Goal: Information Seeking & Learning: Learn about a topic

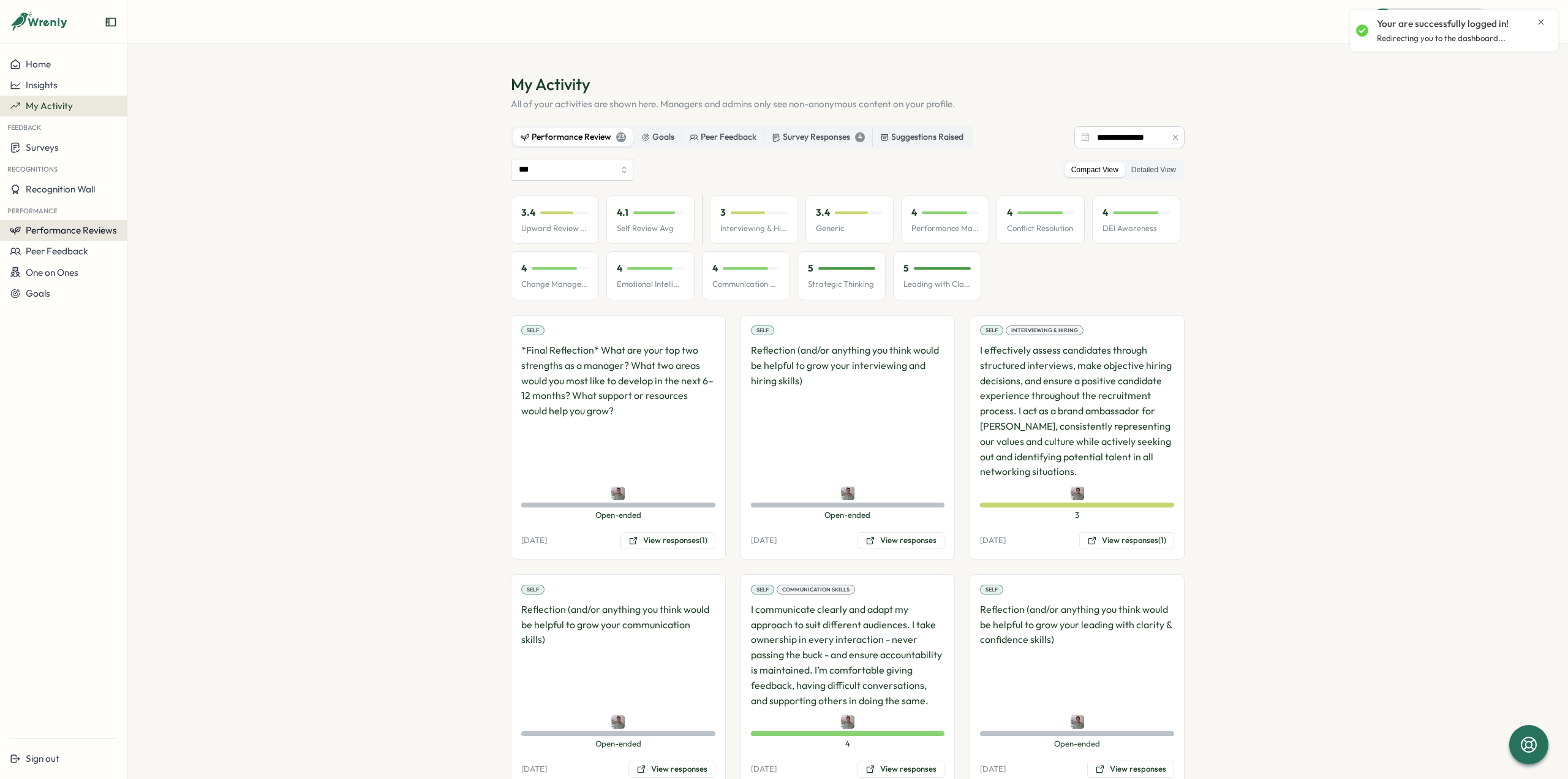
click at [88, 225] on span "Performance Reviews" at bounding box center [71, 230] width 91 height 12
click at [746, 214] on div "3" at bounding box center [754, 212] width 67 height 14
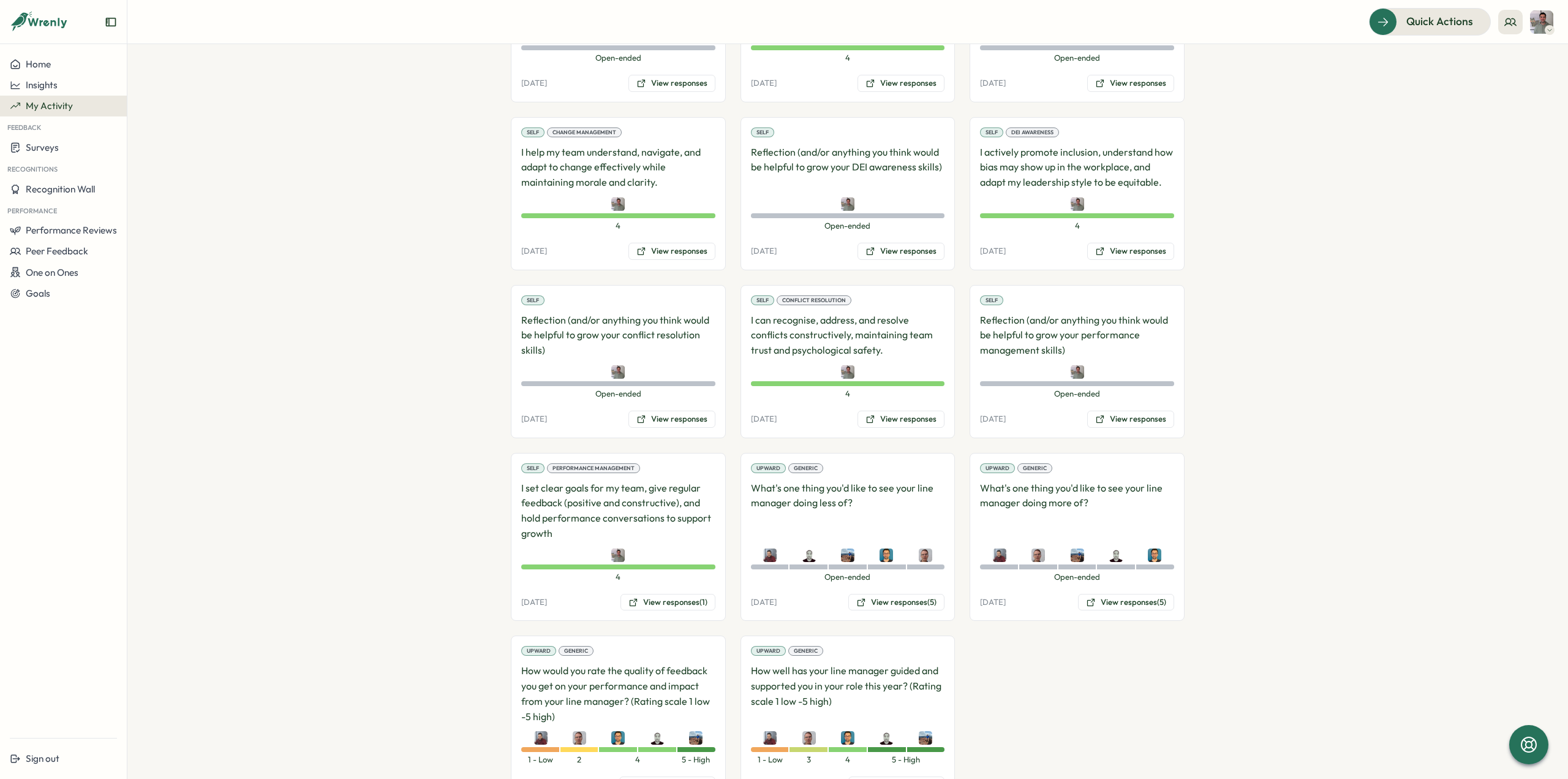
scroll to position [1065, 0]
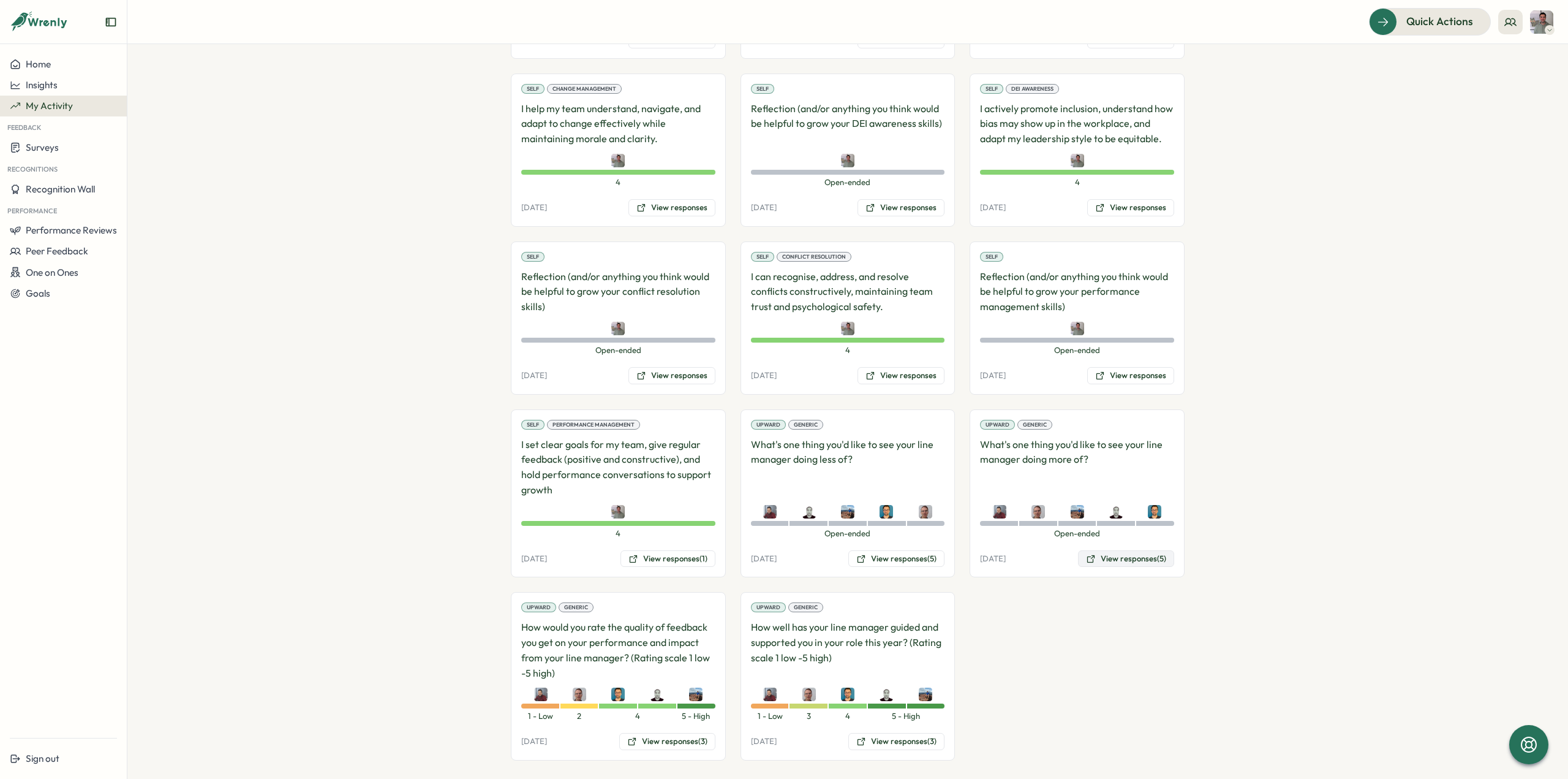
click at [1102, 550] on button "View responses (5)" at bounding box center [1126, 559] width 96 height 17
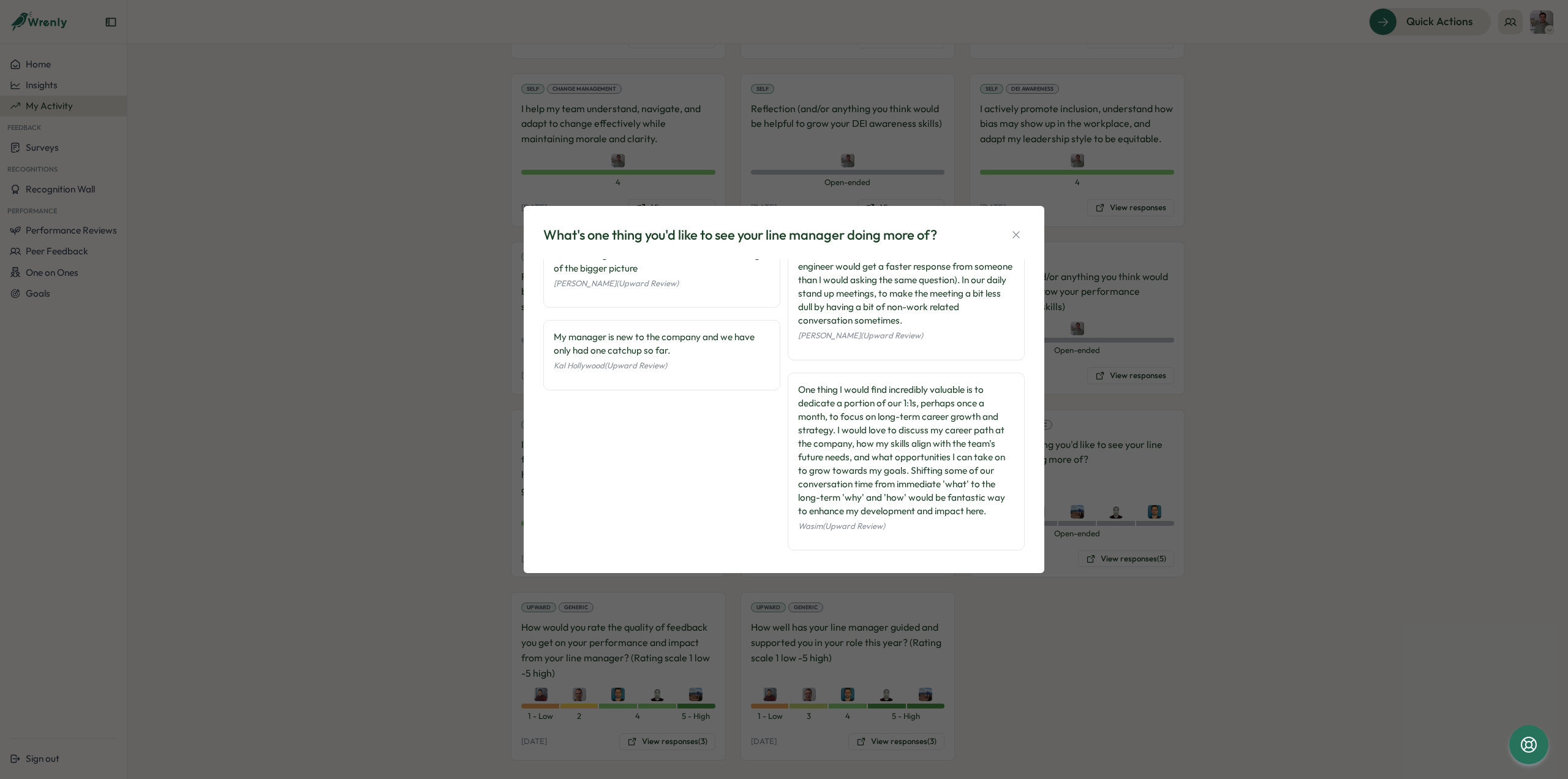
scroll to position [99, 0]
click at [1012, 230] on icon "button" at bounding box center [1016, 235] width 12 height 12
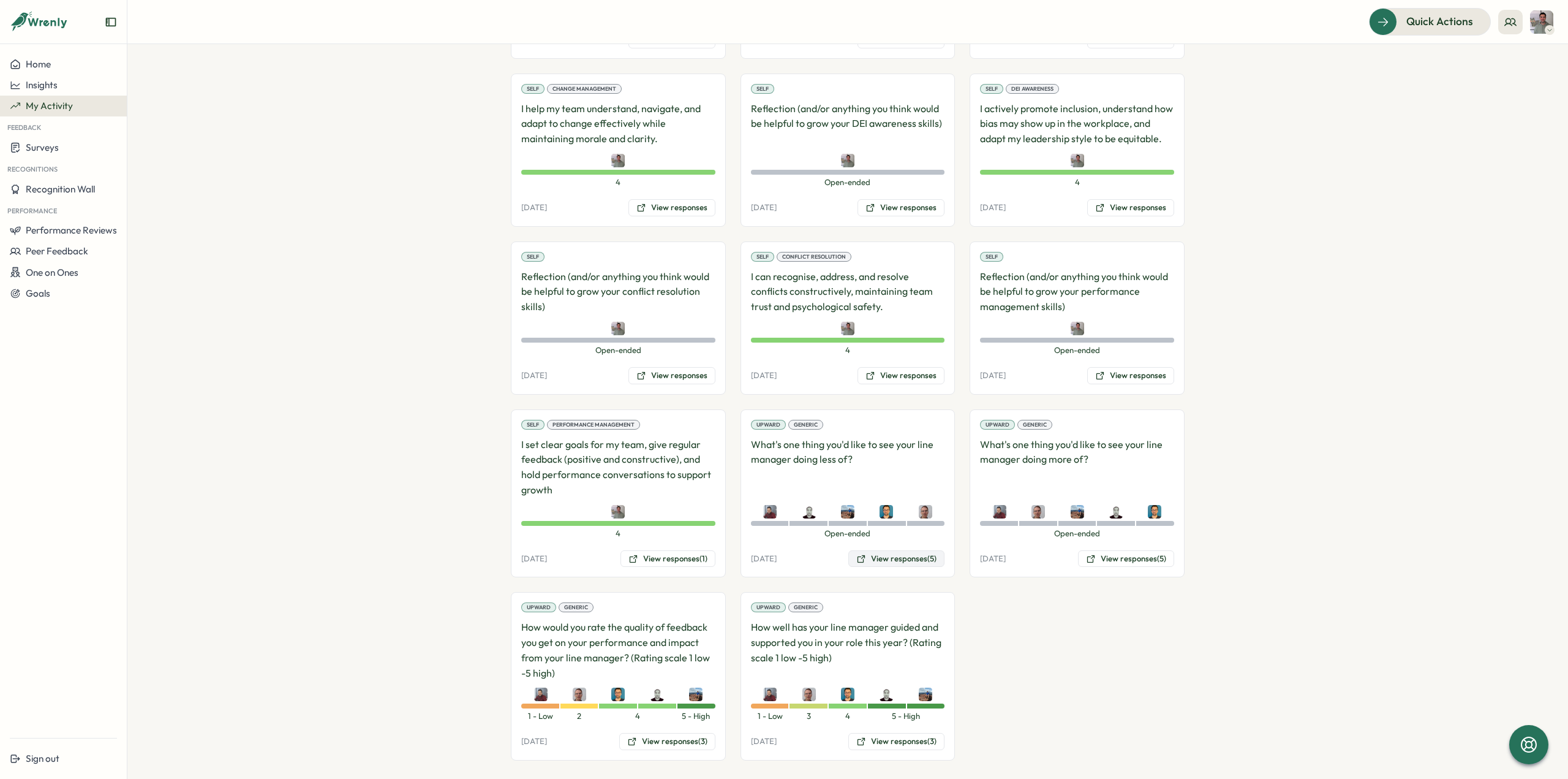
click at [865, 550] on button "View responses (5)" at bounding box center [896, 559] width 96 height 17
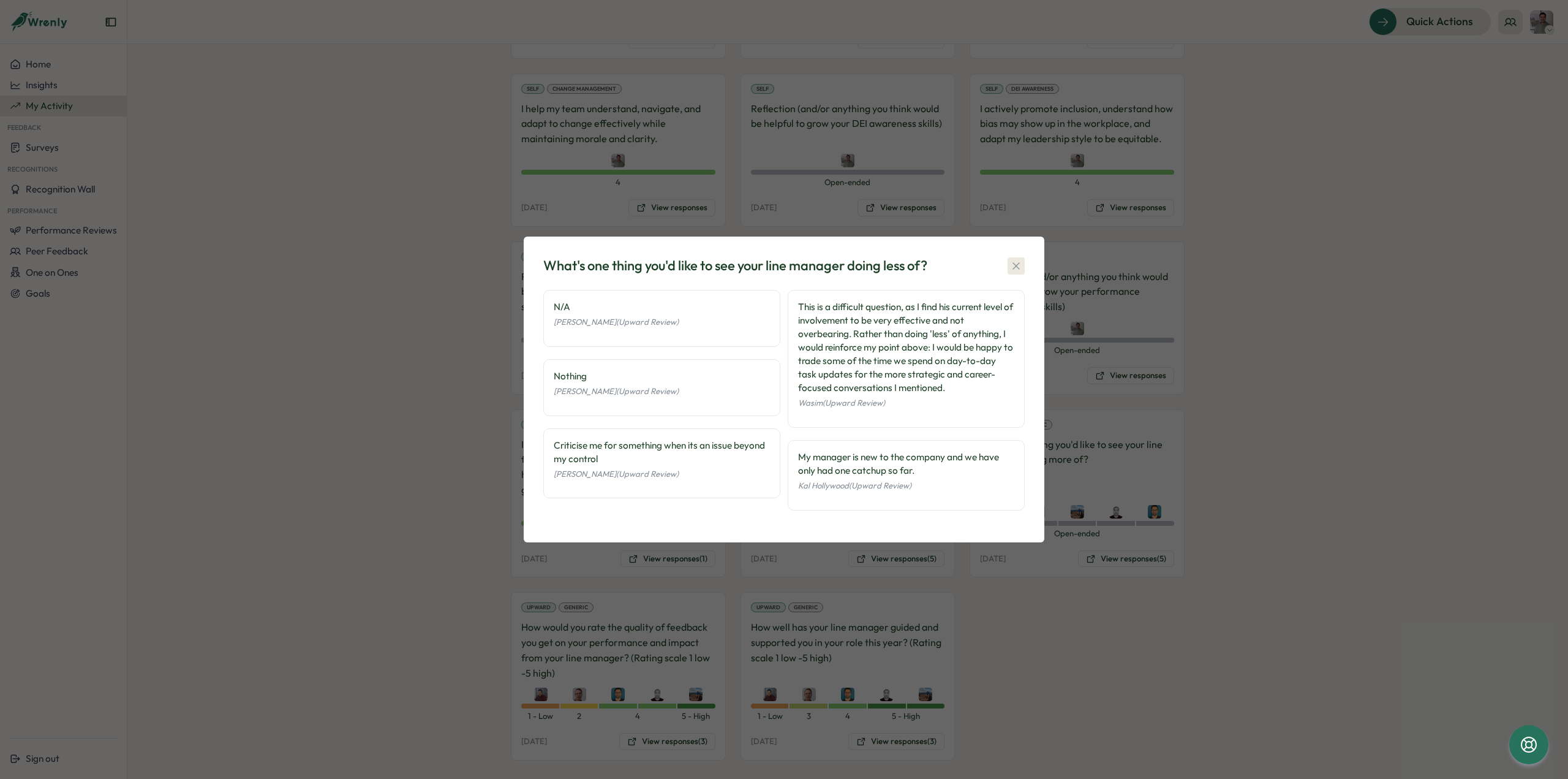
click at [1019, 266] on icon "button" at bounding box center [1016, 266] width 12 height 12
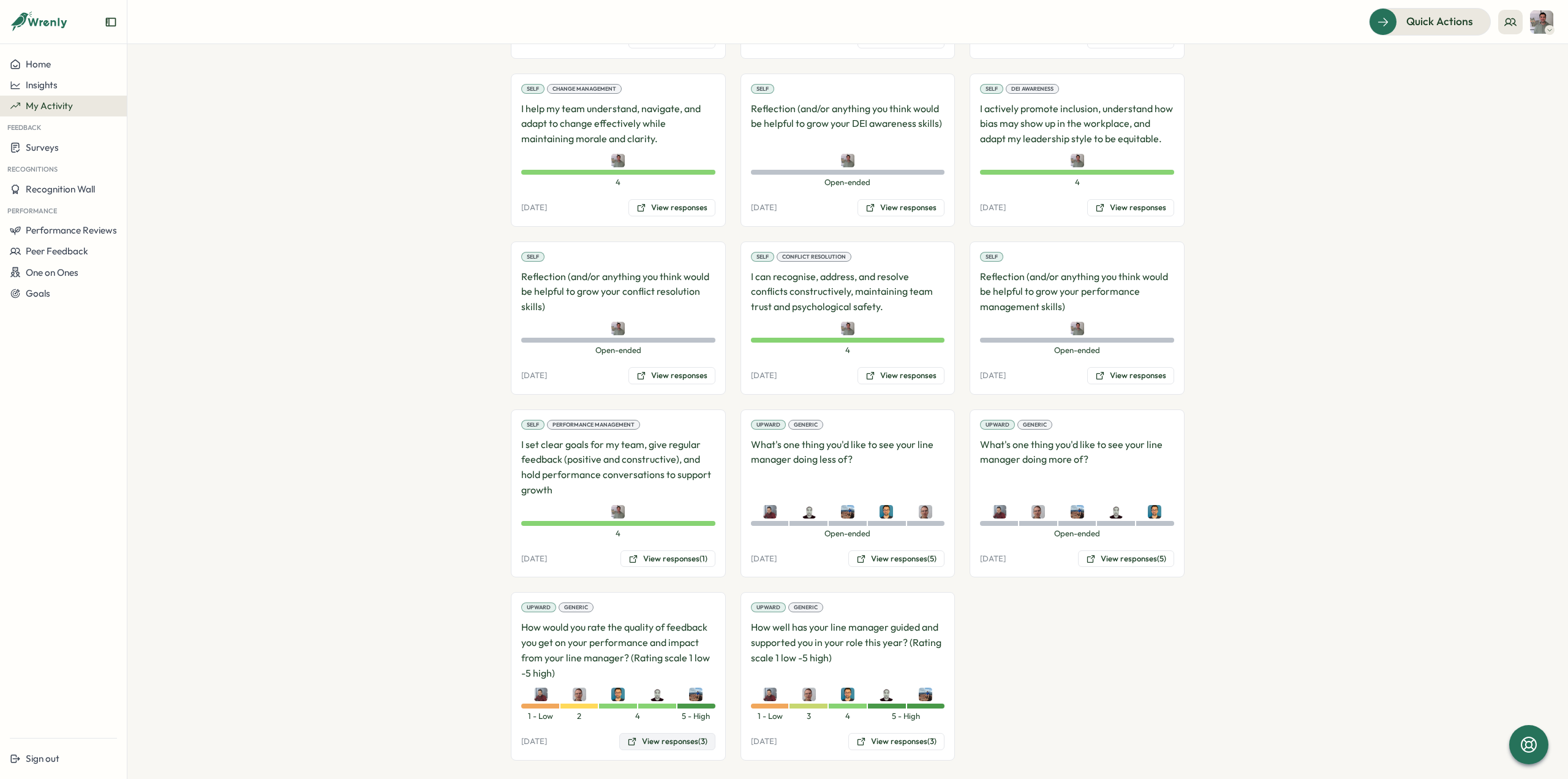
click at [642, 733] on button "View responses (3)" at bounding box center [667, 742] width 96 height 17
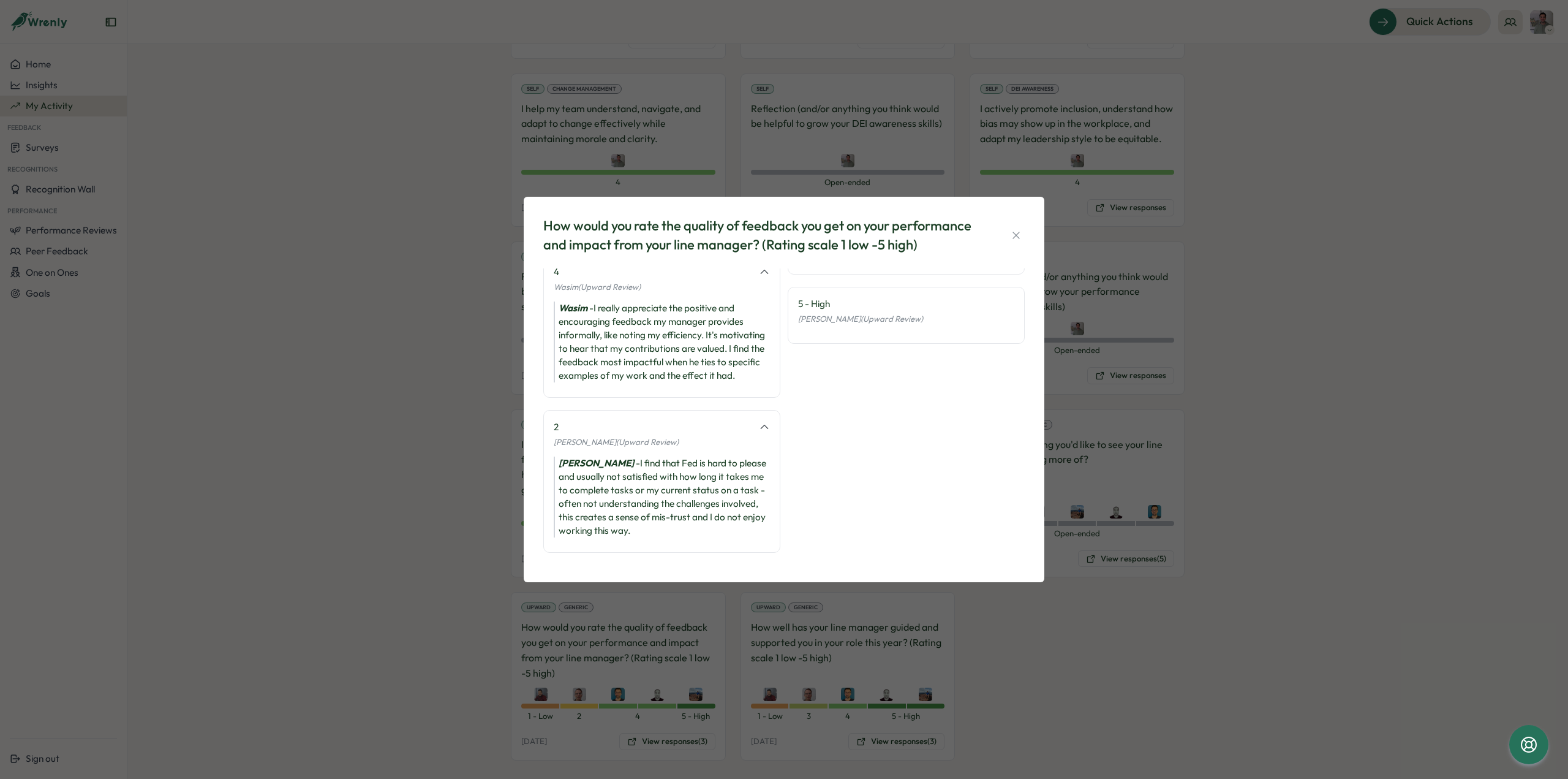
scroll to position [83, 0]
click at [1010, 234] on icon "button" at bounding box center [1016, 235] width 12 height 12
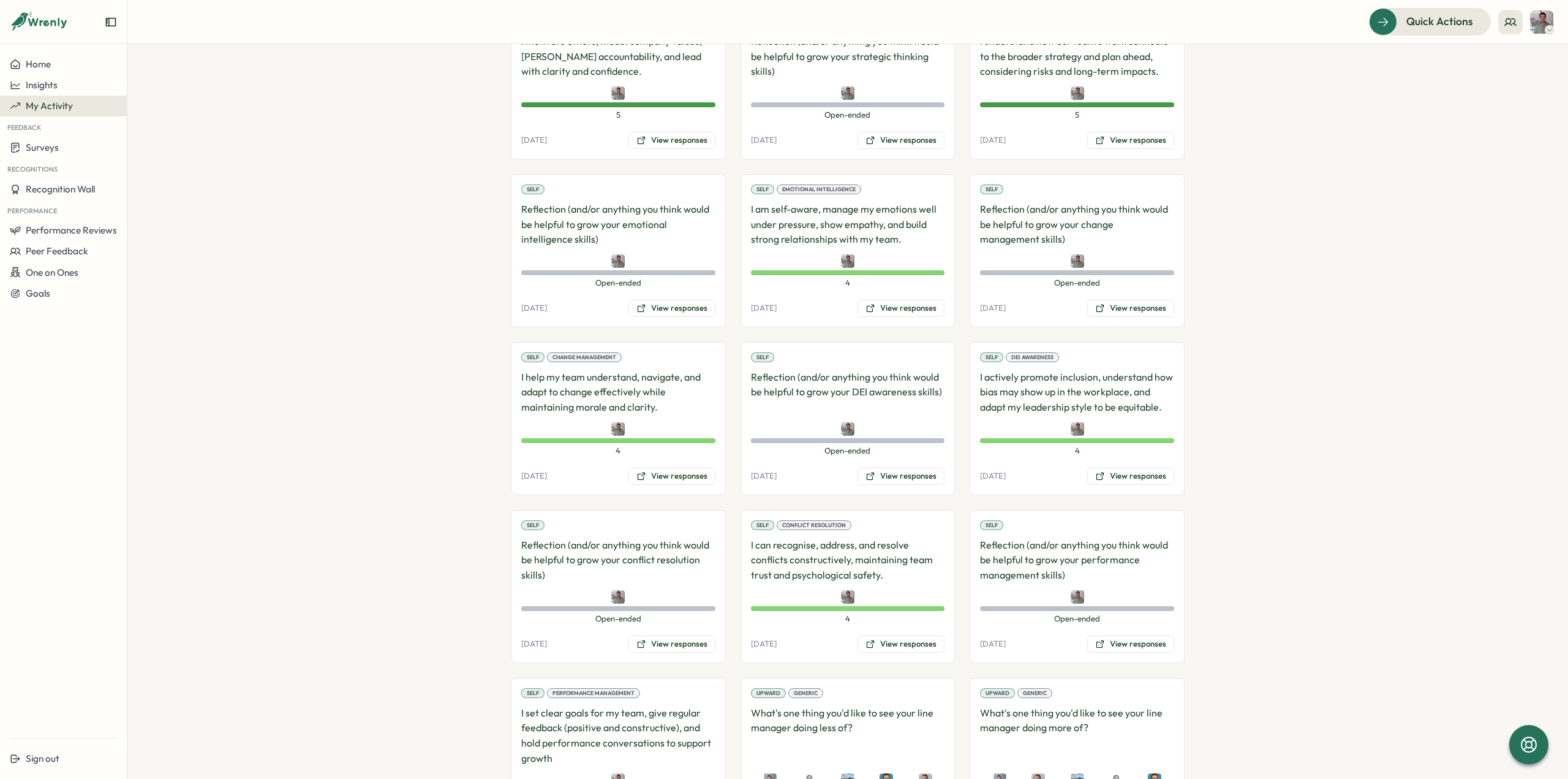
scroll to position [1065, 0]
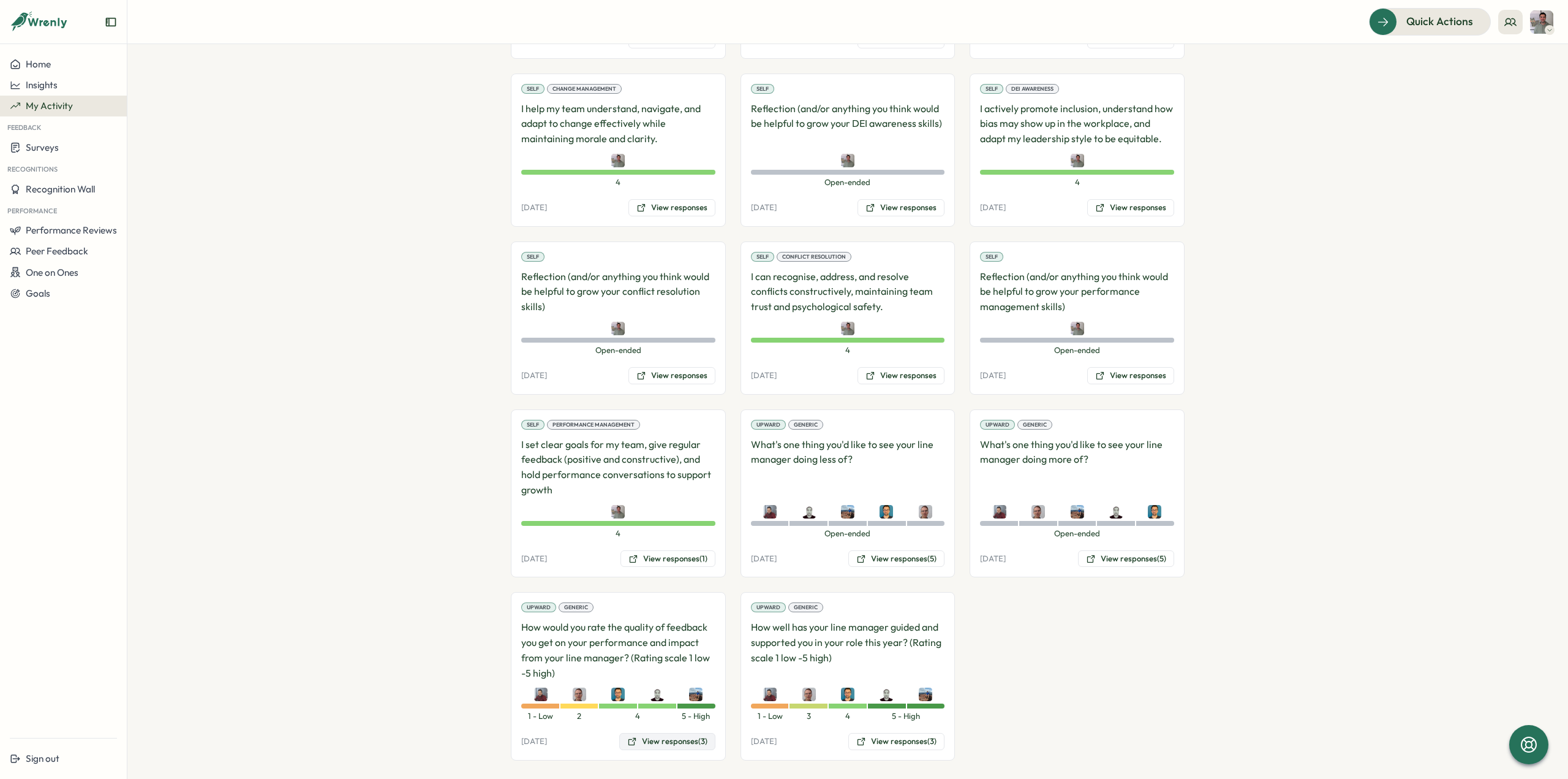
click at [686, 733] on button "View responses (3)" at bounding box center [667, 742] width 96 height 17
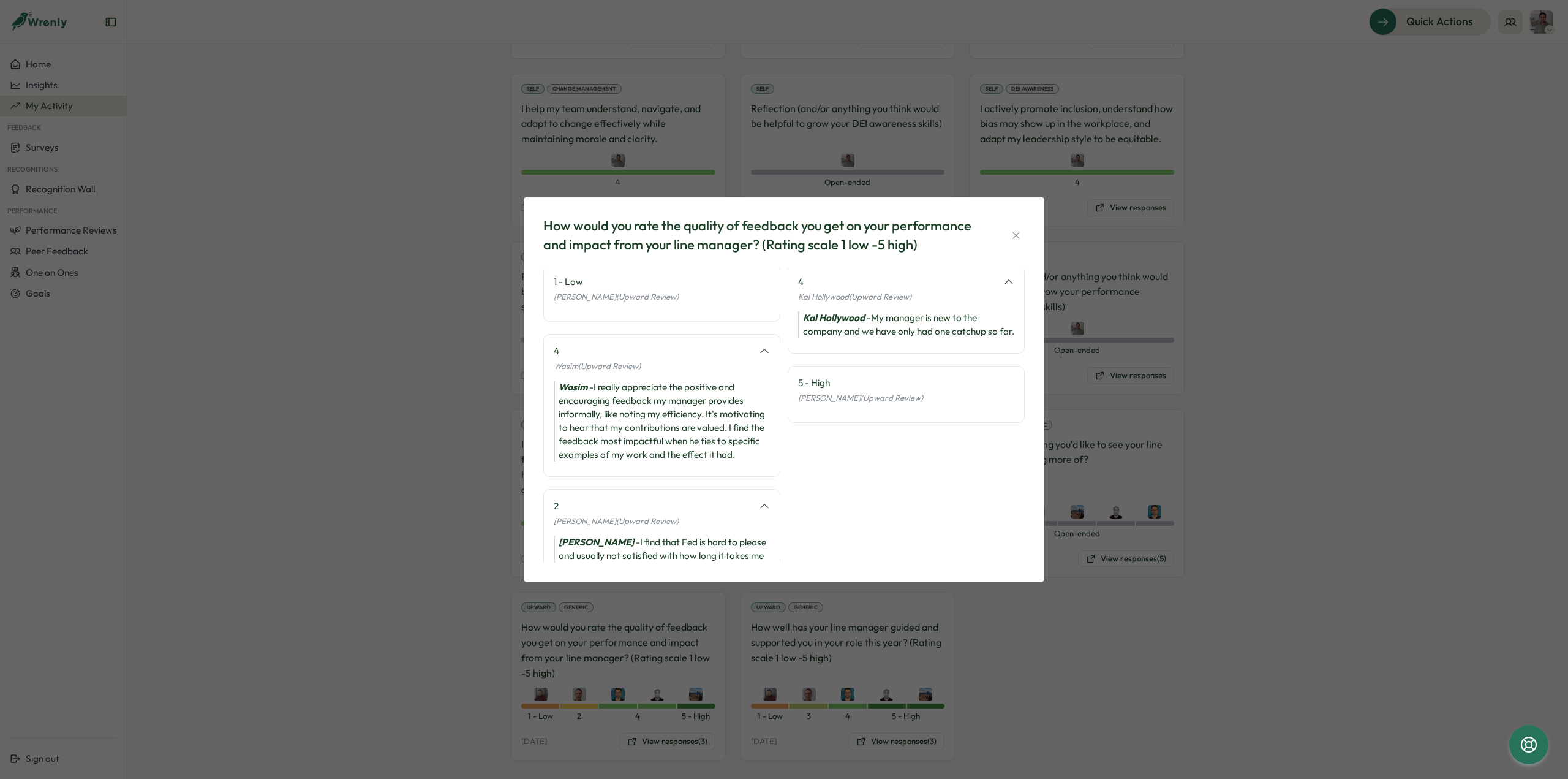
scroll to position [0, 0]
click at [1020, 242] on button "button" at bounding box center [1016, 235] width 17 height 17
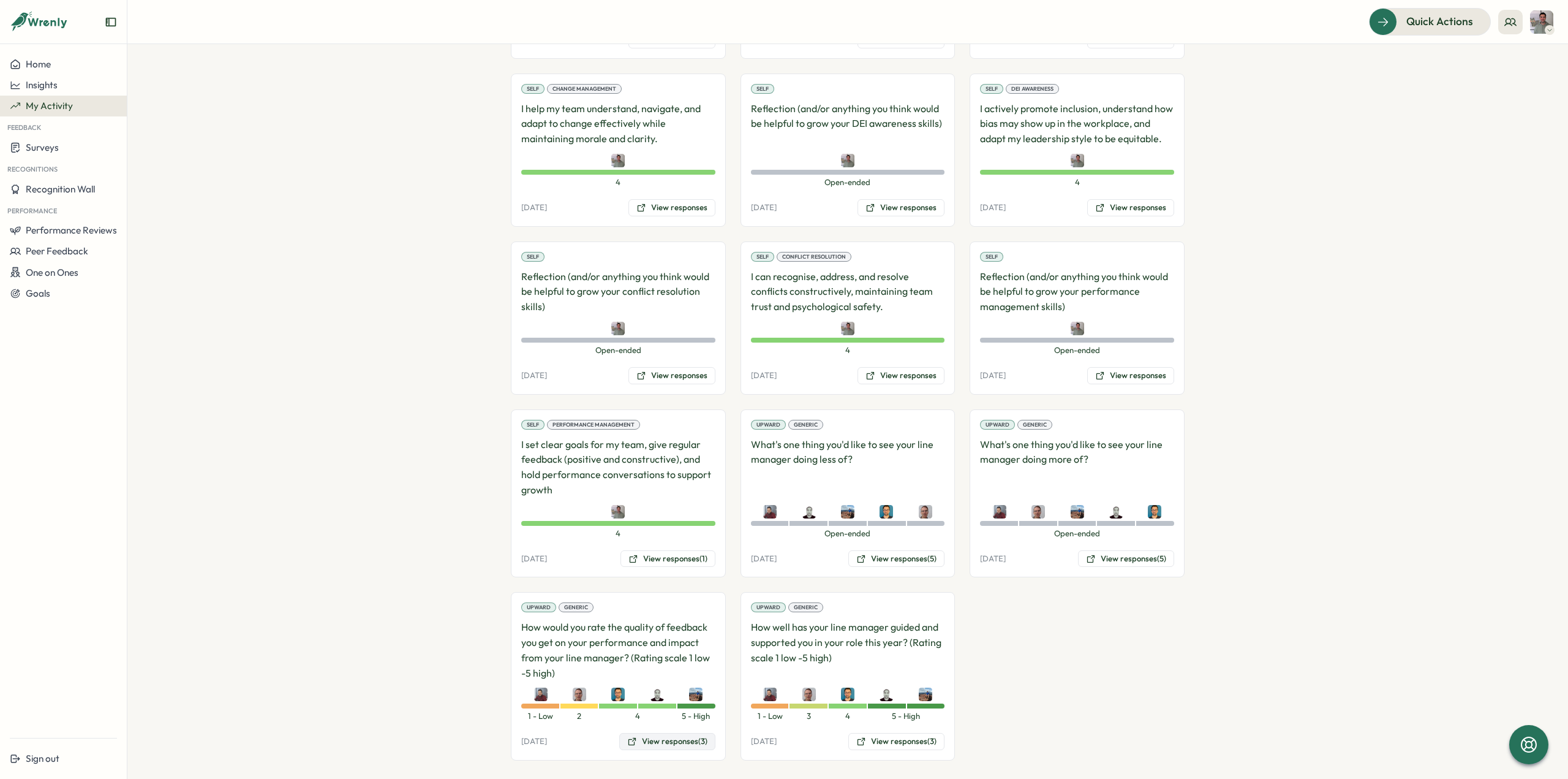
click at [664, 733] on button "View responses (3)" at bounding box center [667, 742] width 96 height 17
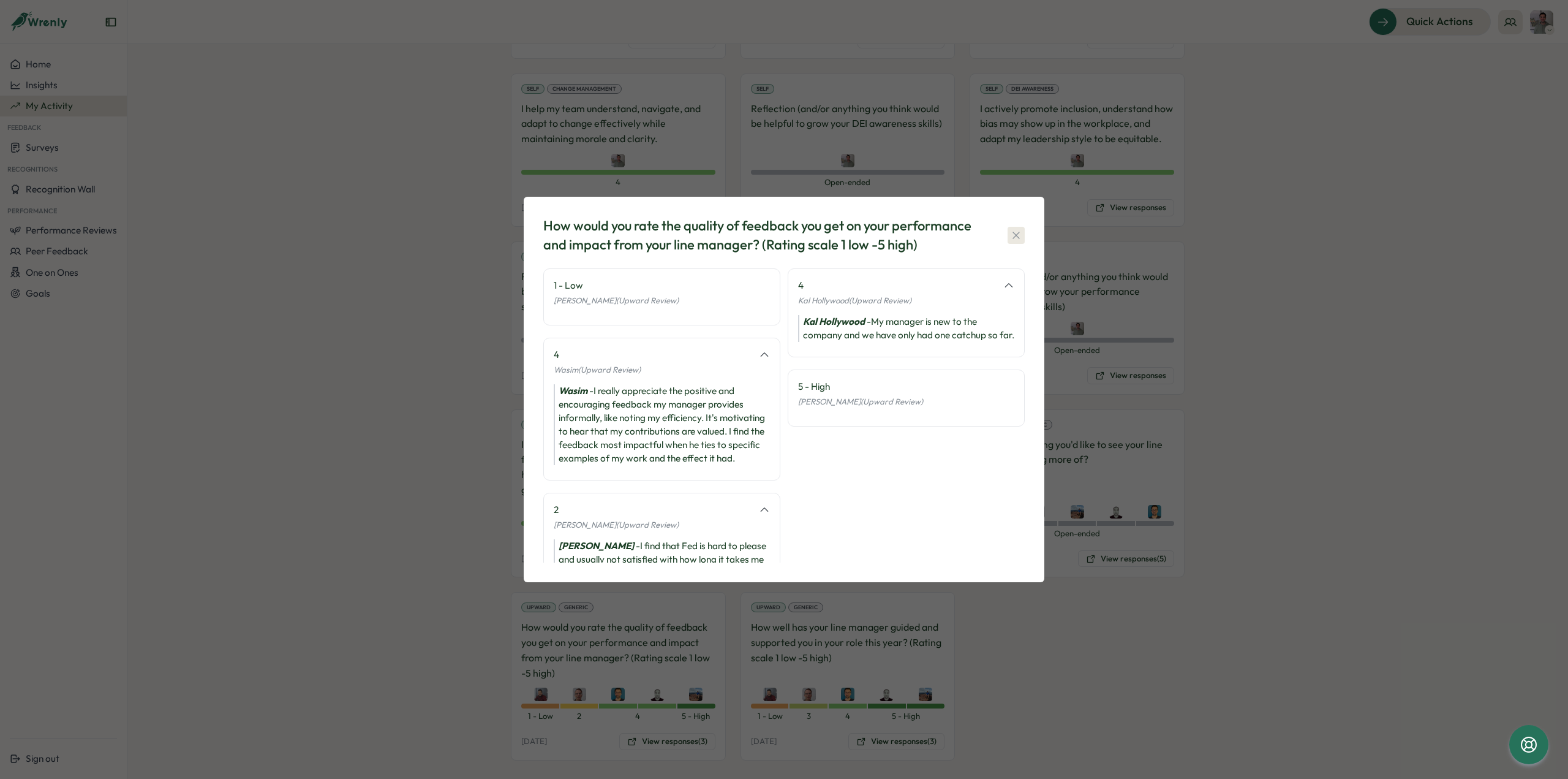
click at [1022, 244] on button "button" at bounding box center [1016, 235] width 17 height 17
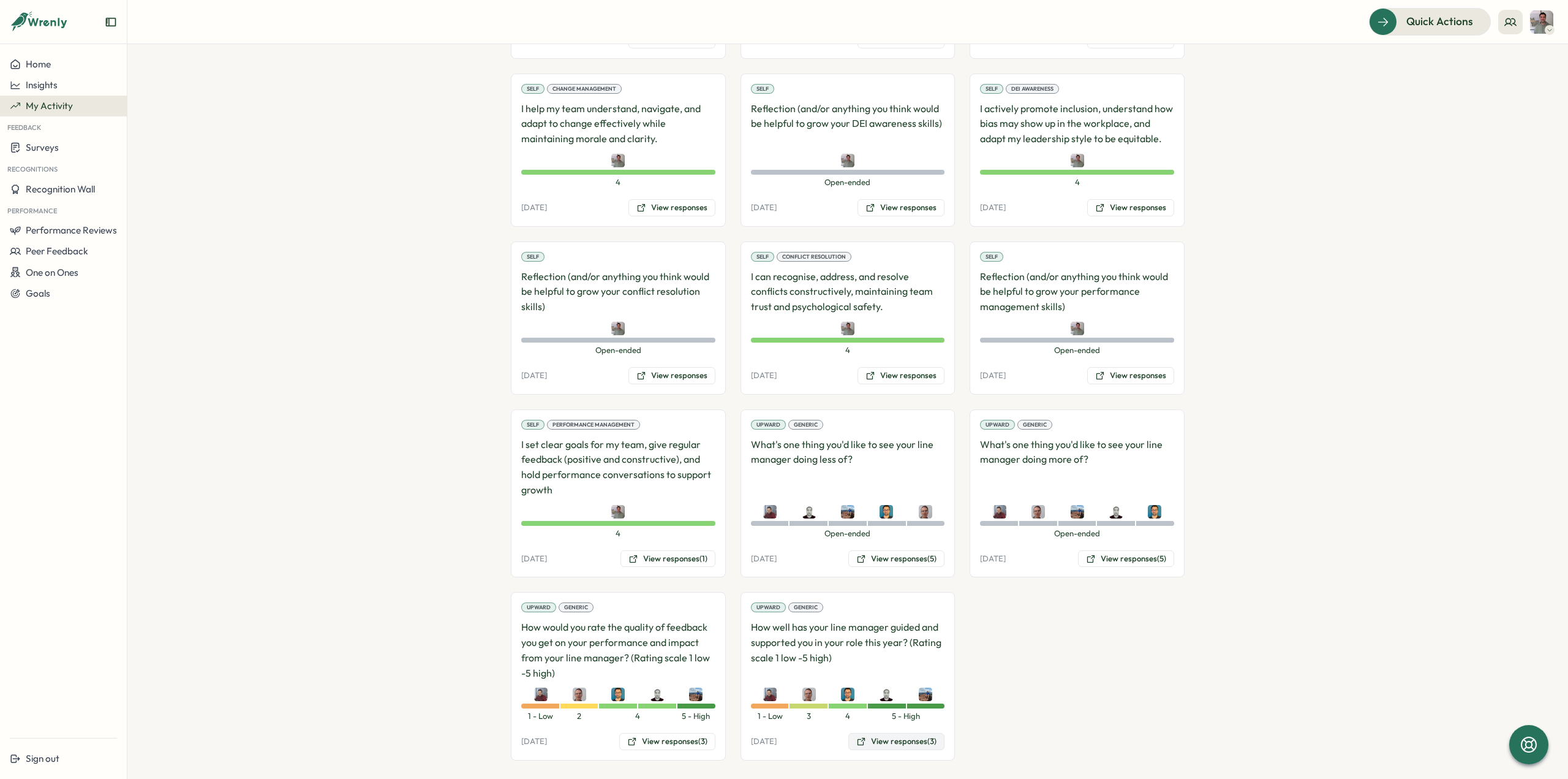
click at [937, 735] on button "View responses (3)" at bounding box center [896, 742] width 96 height 17
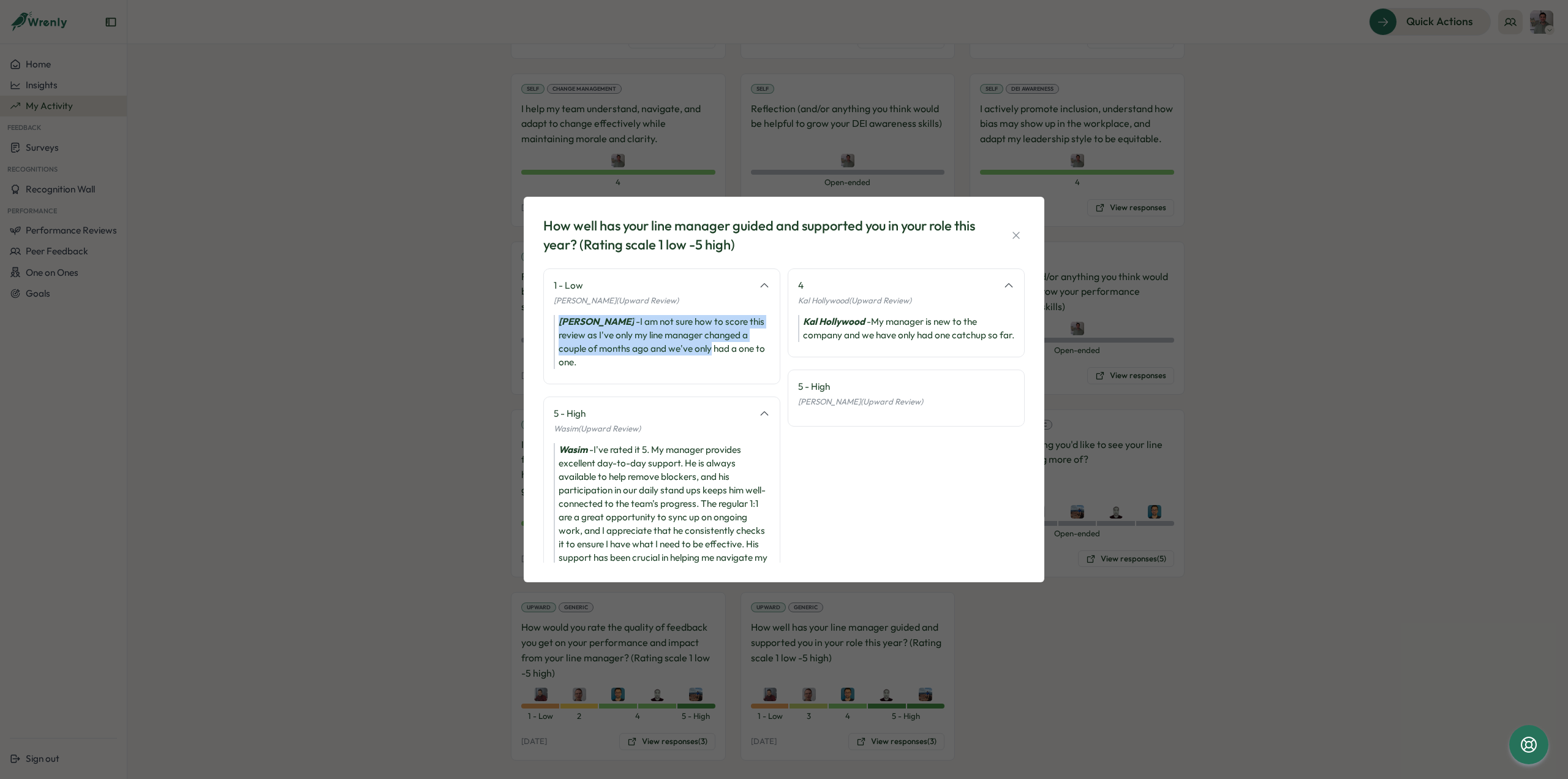
drag, startPoint x: 710, startPoint y: 347, endPoint x: 556, endPoint y: 323, distance: 155.9
click at [556, 323] on div "[PERSON_NAME] - I am not sure how to score this review as I've only my line man…" at bounding box center [662, 342] width 216 height 54
click at [609, 336] on div "[PERSON_NAME] - I am not sure how to score this review as I've only my line man…" at bounding box center [662, 342] width 216 height 54
click at [1018, 237] on icon "button" at bounding box center [1016, 235] width 12 height 12
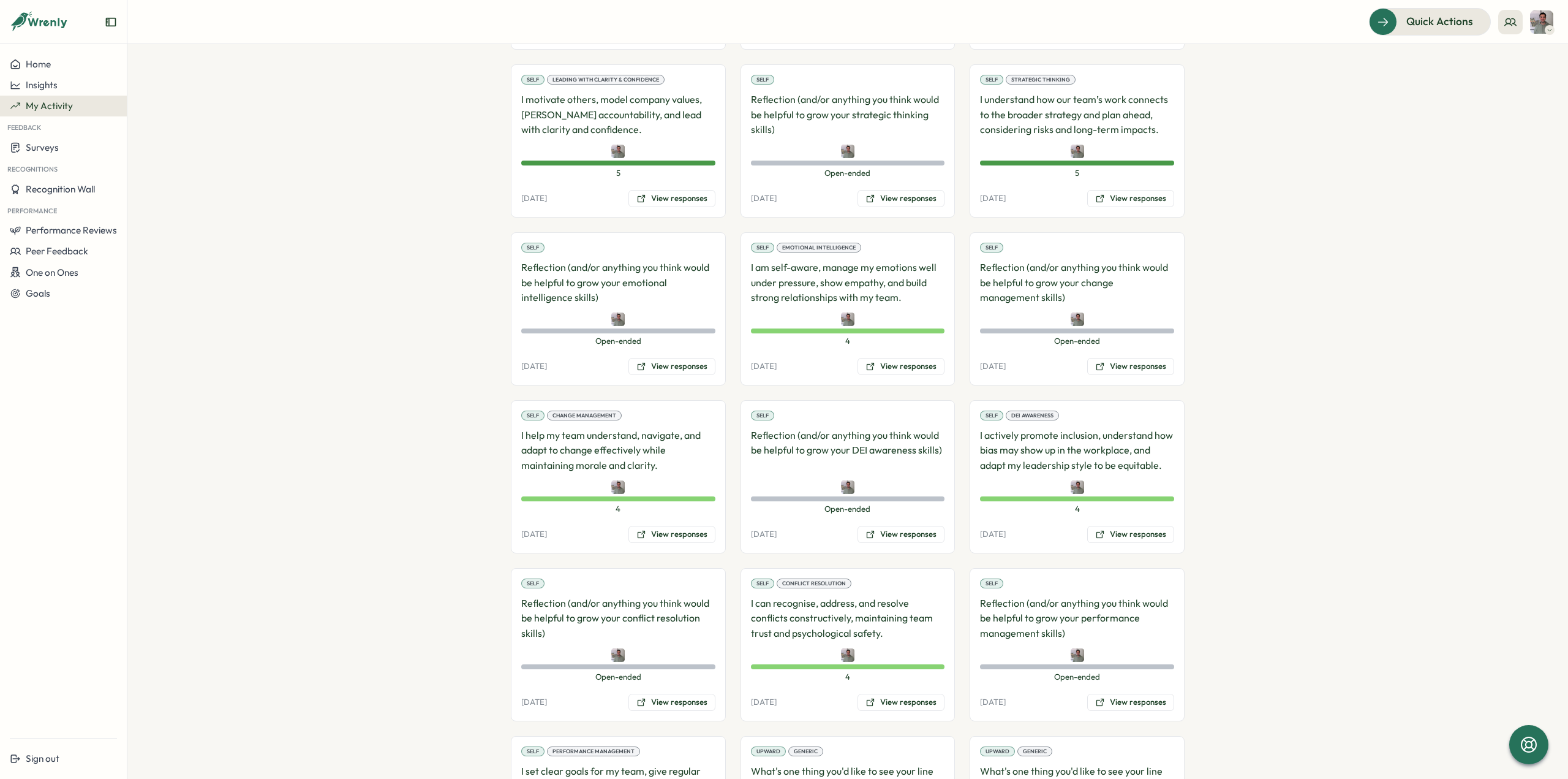
scroll to position [697, 0]
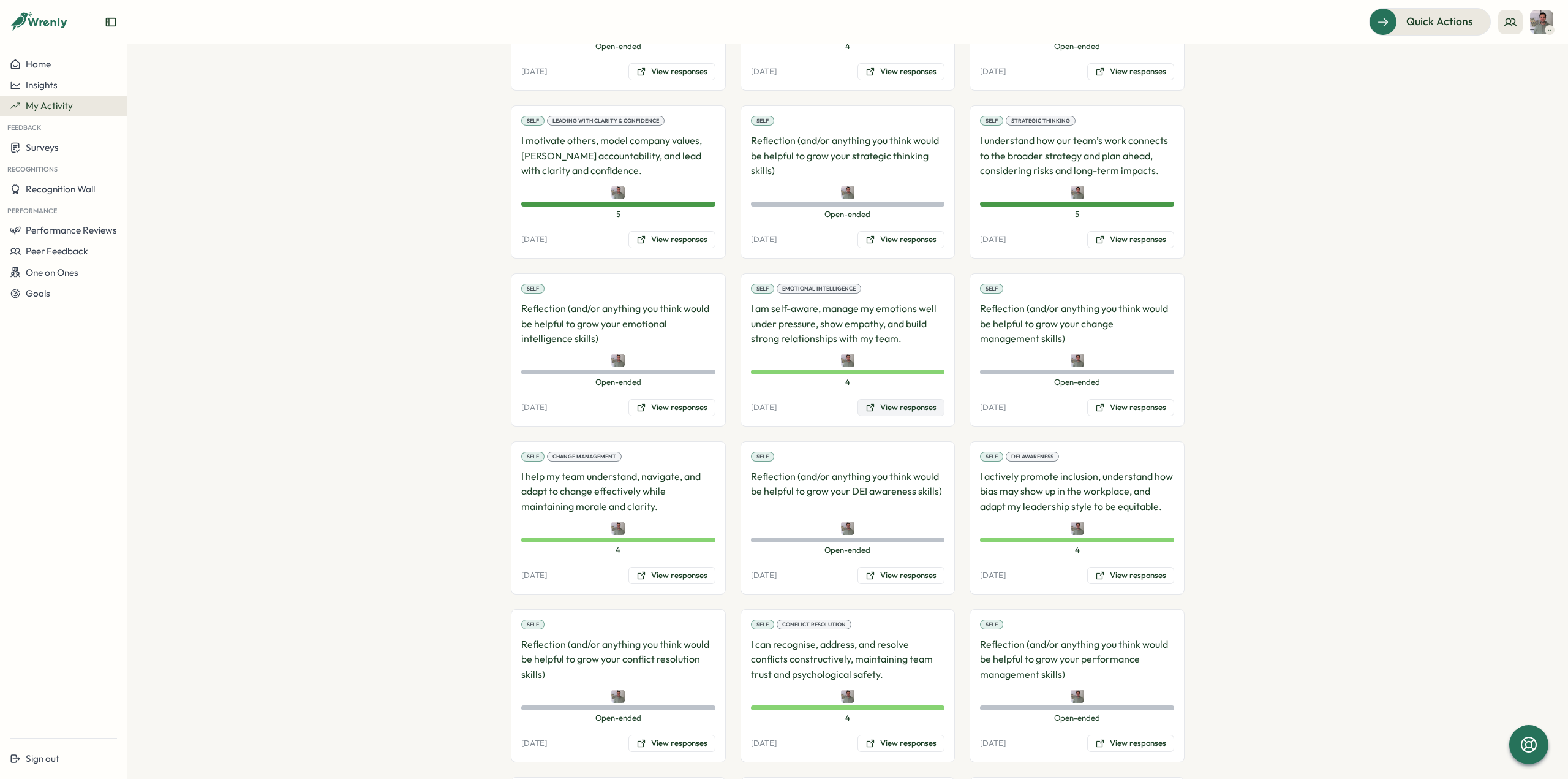
click at [904, 401] on button "View responses" at bounding box center [901, 408] width 87 height 17
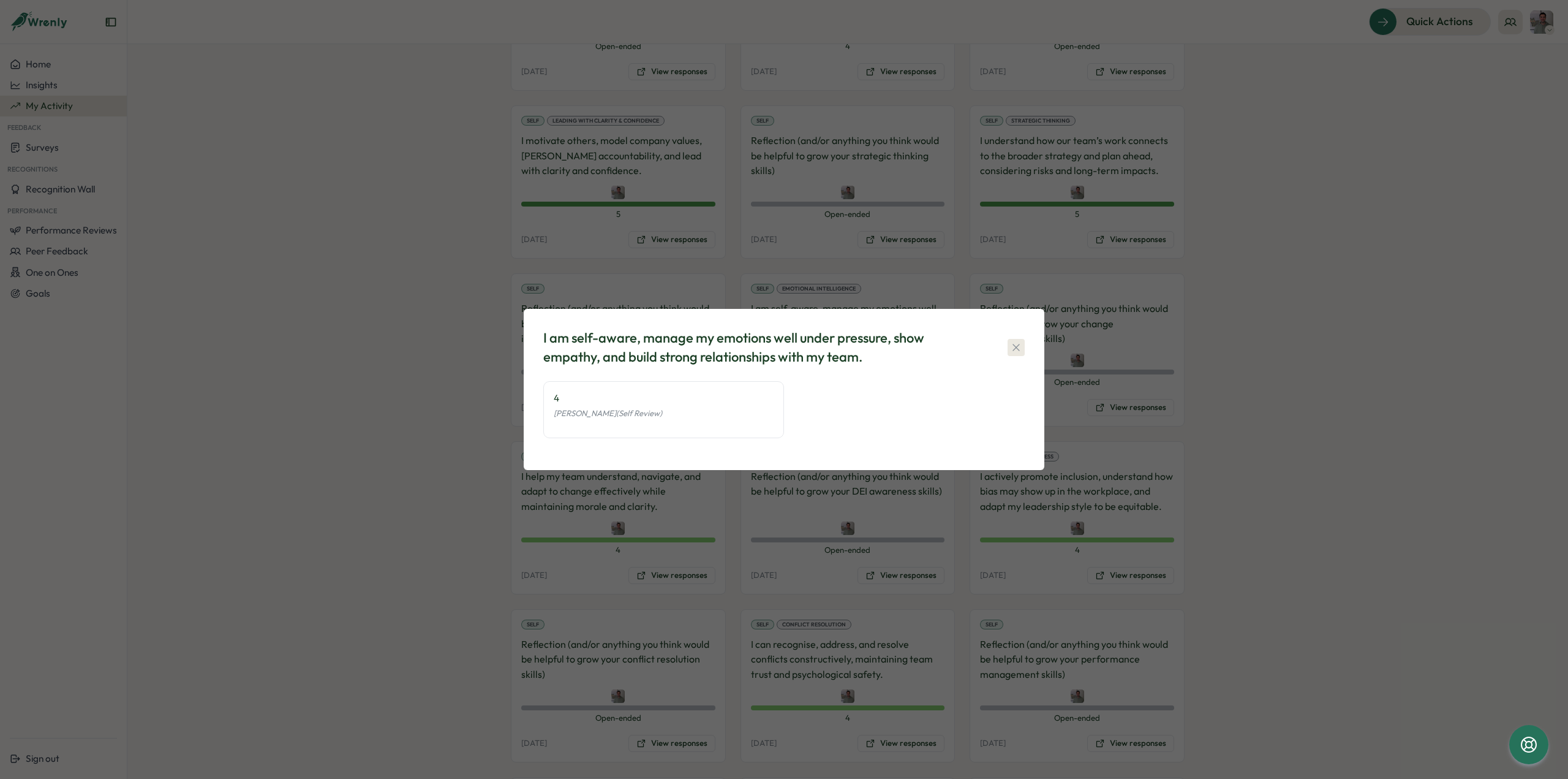
click at [1013, 350] on icon "button" at bounding box center [1015, 347] width 7 height 7
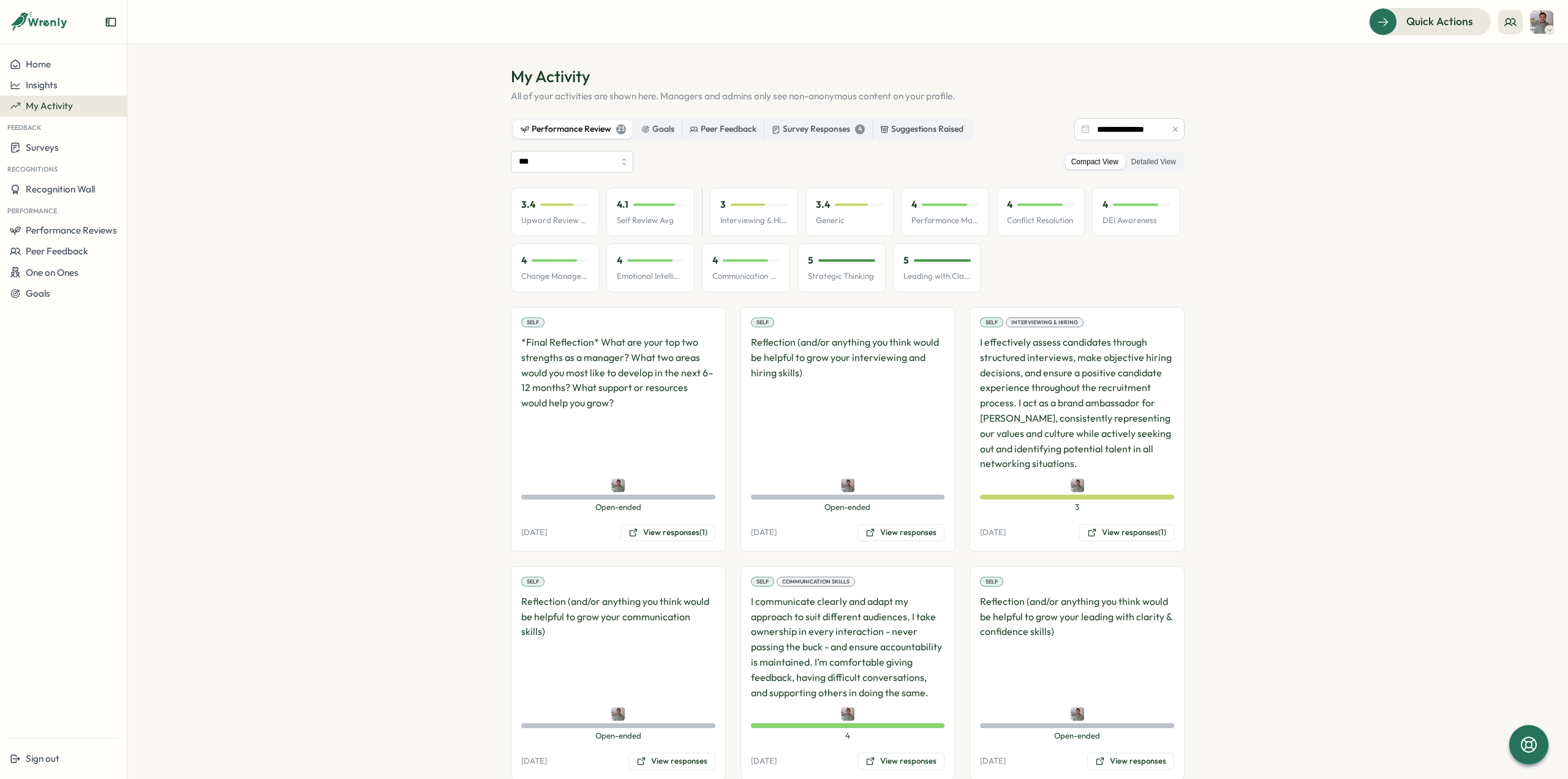
scroll to position [0, 0]
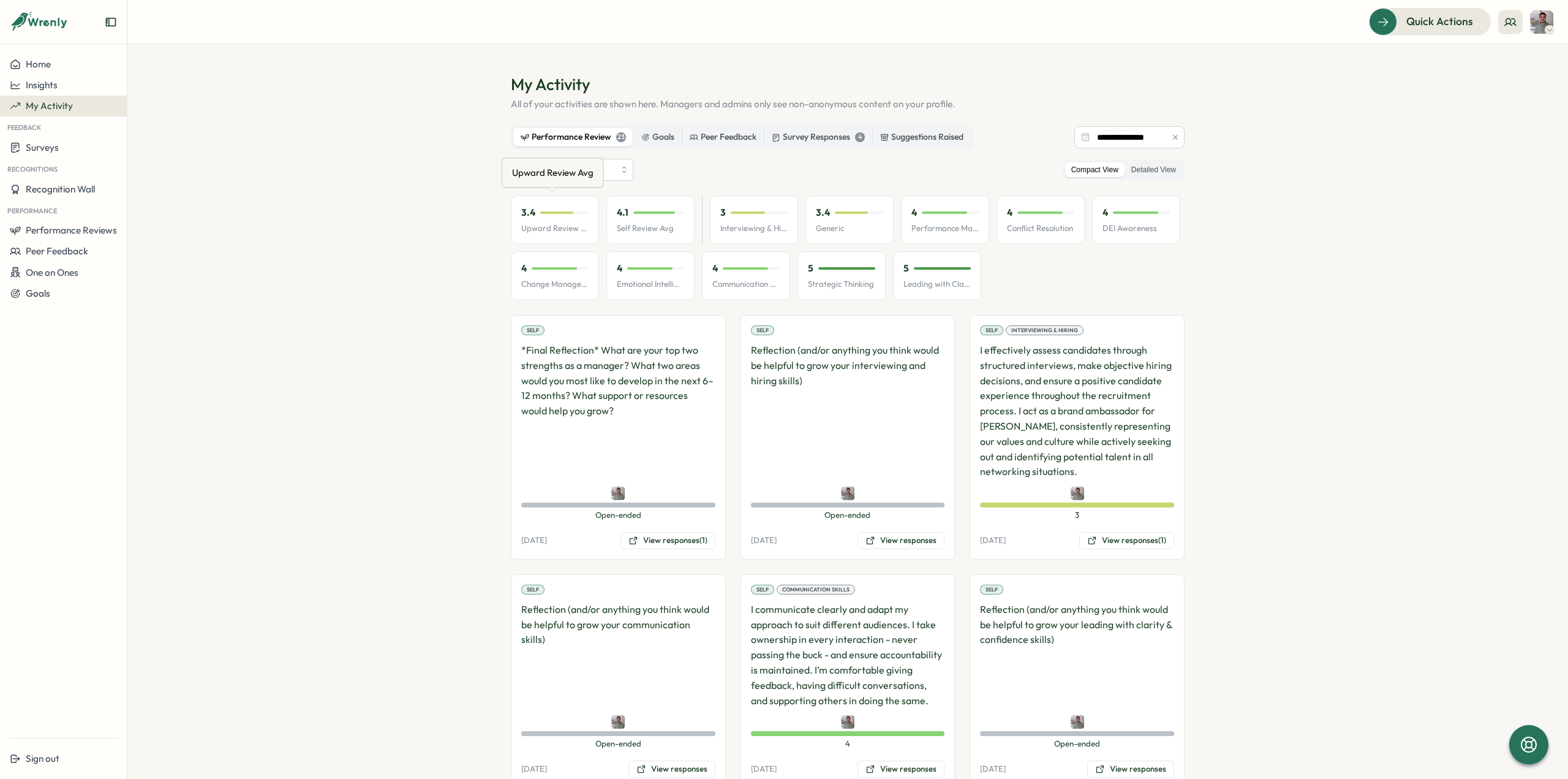
click at [540, 229] on p "Upward Review Avg" at bounding box center [555, 229] width 67 height 11
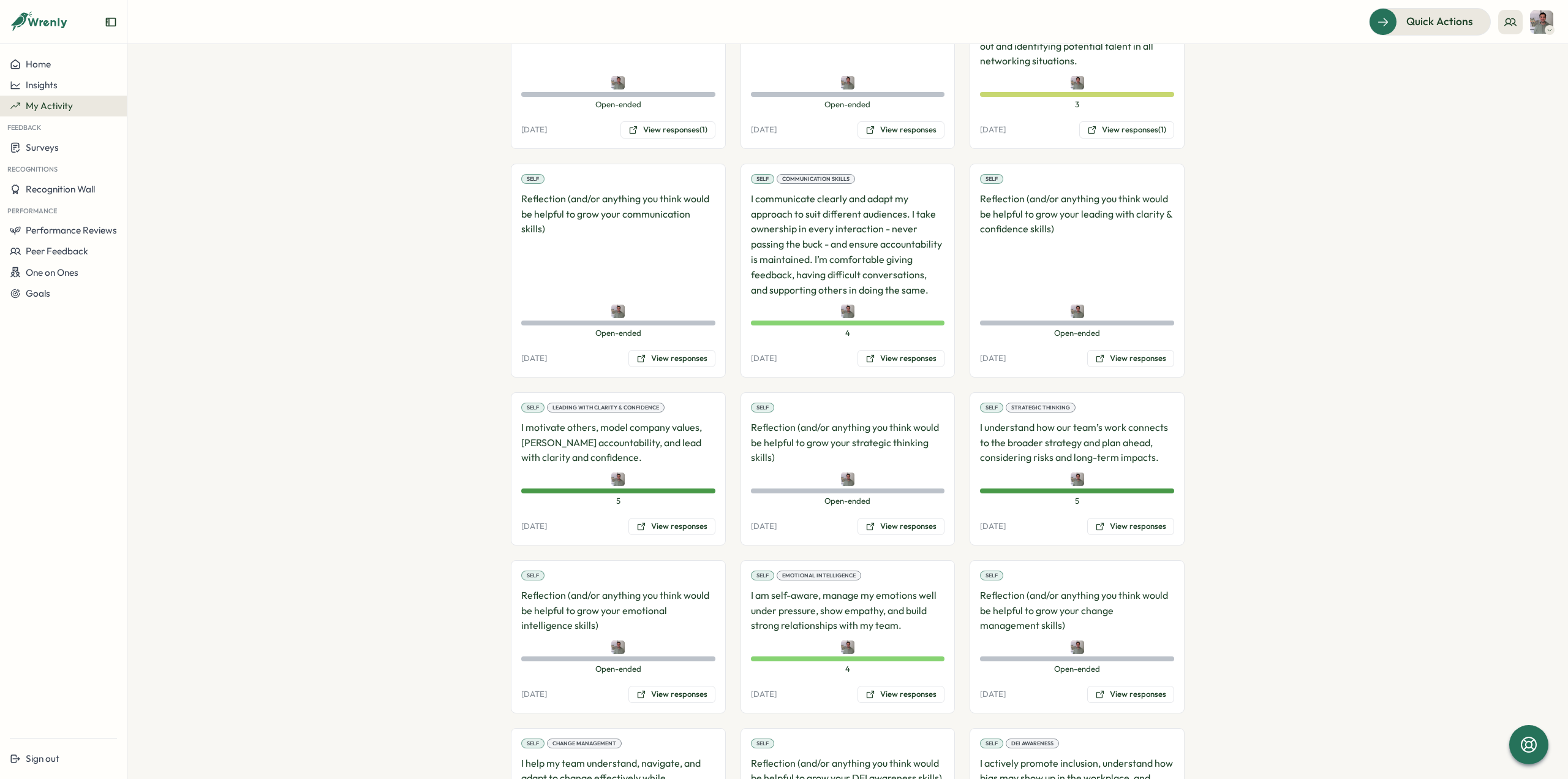
scroll to position [391, 0]
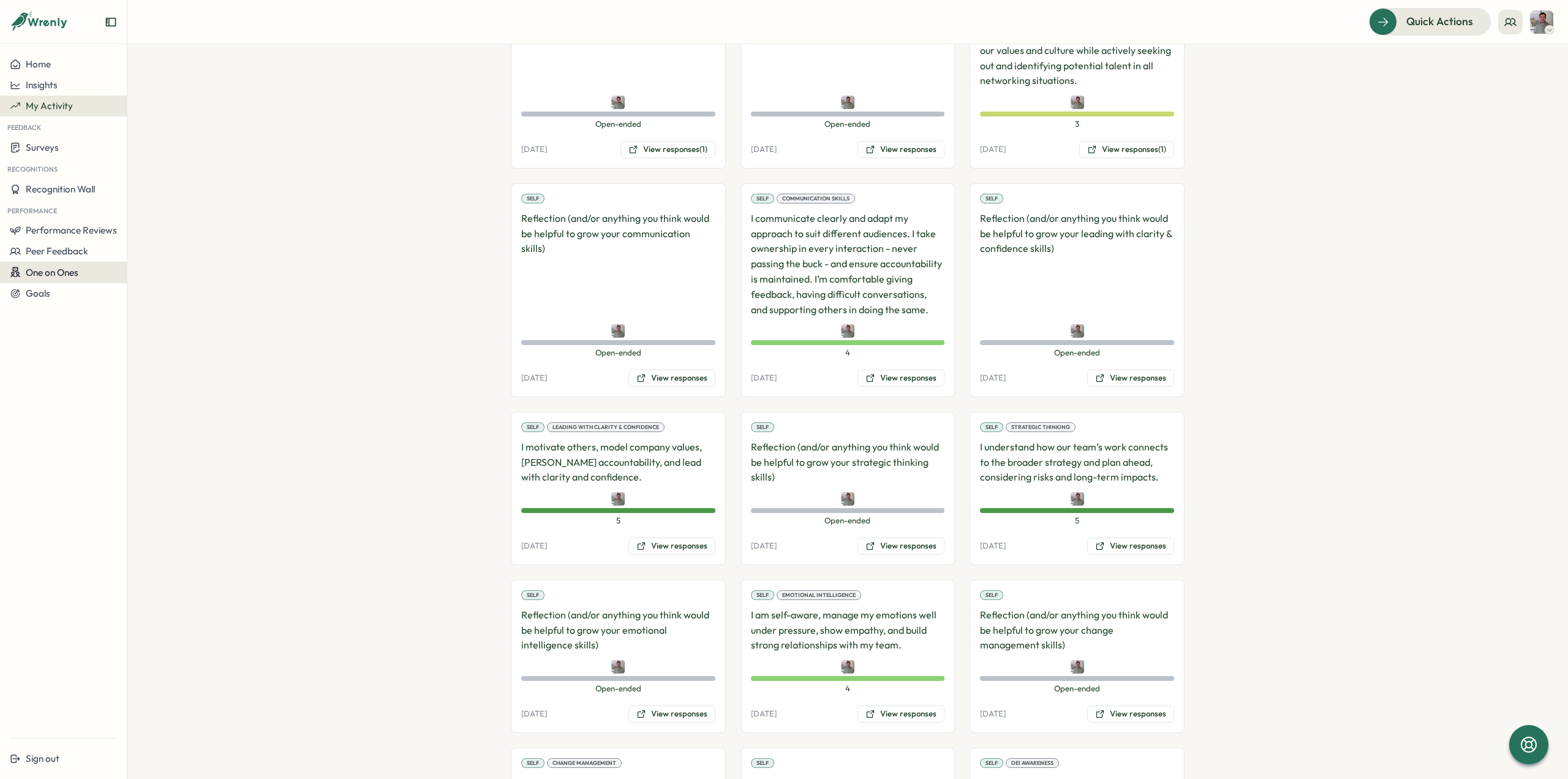
click at [70, 270] on span "One on Ones" at bounding box center [52, 272] width 53 height 12
click at [58, 232] on span "Performance Reviews" at bounding box center [71, 230] width 91 height 12
click at [151, 214] on div "Reviews" at bounding box center [147, 219] width 34 height 14
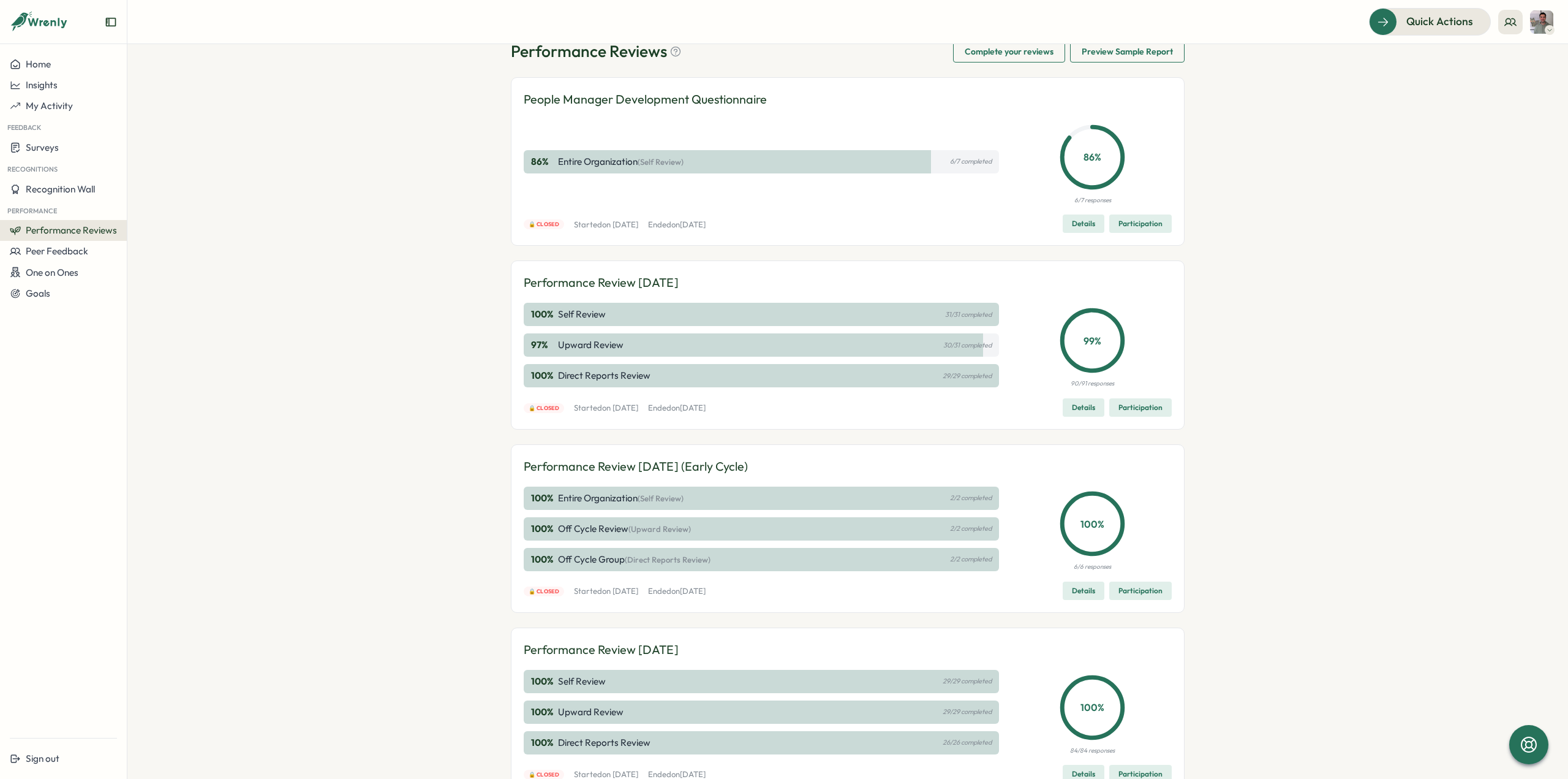
scroll to position [30, 0]
click at [40, 250] on span "Peer Feedback" at bounding box center [57, 251] width 63 height 12
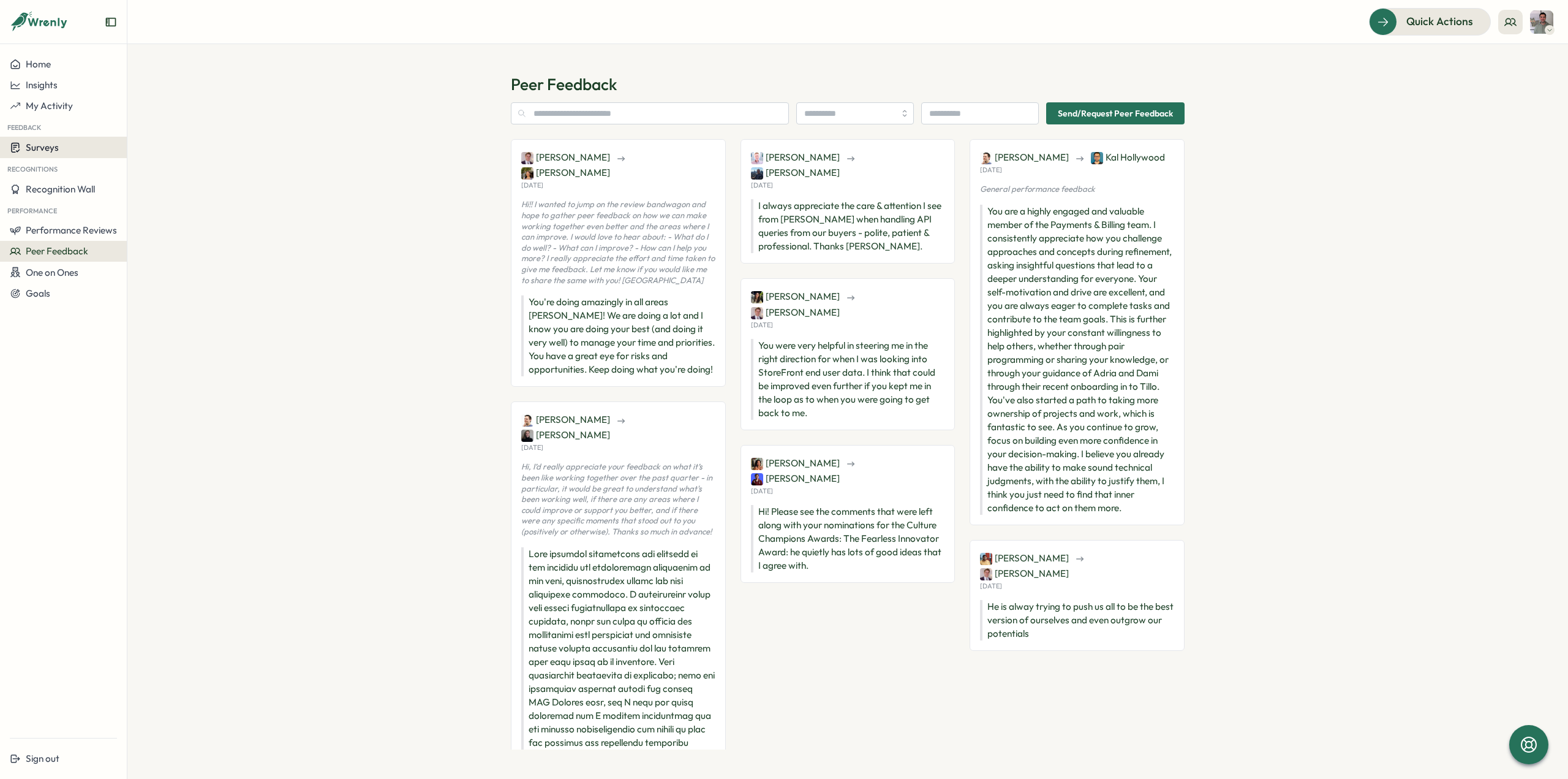
click at [40, 148] on span "Surveys" at bounding box center [42, 147] width 33 height 12
click at [40, 191] on span "Recognition Wall" at bounding box center [60, 189] width 69 height 12
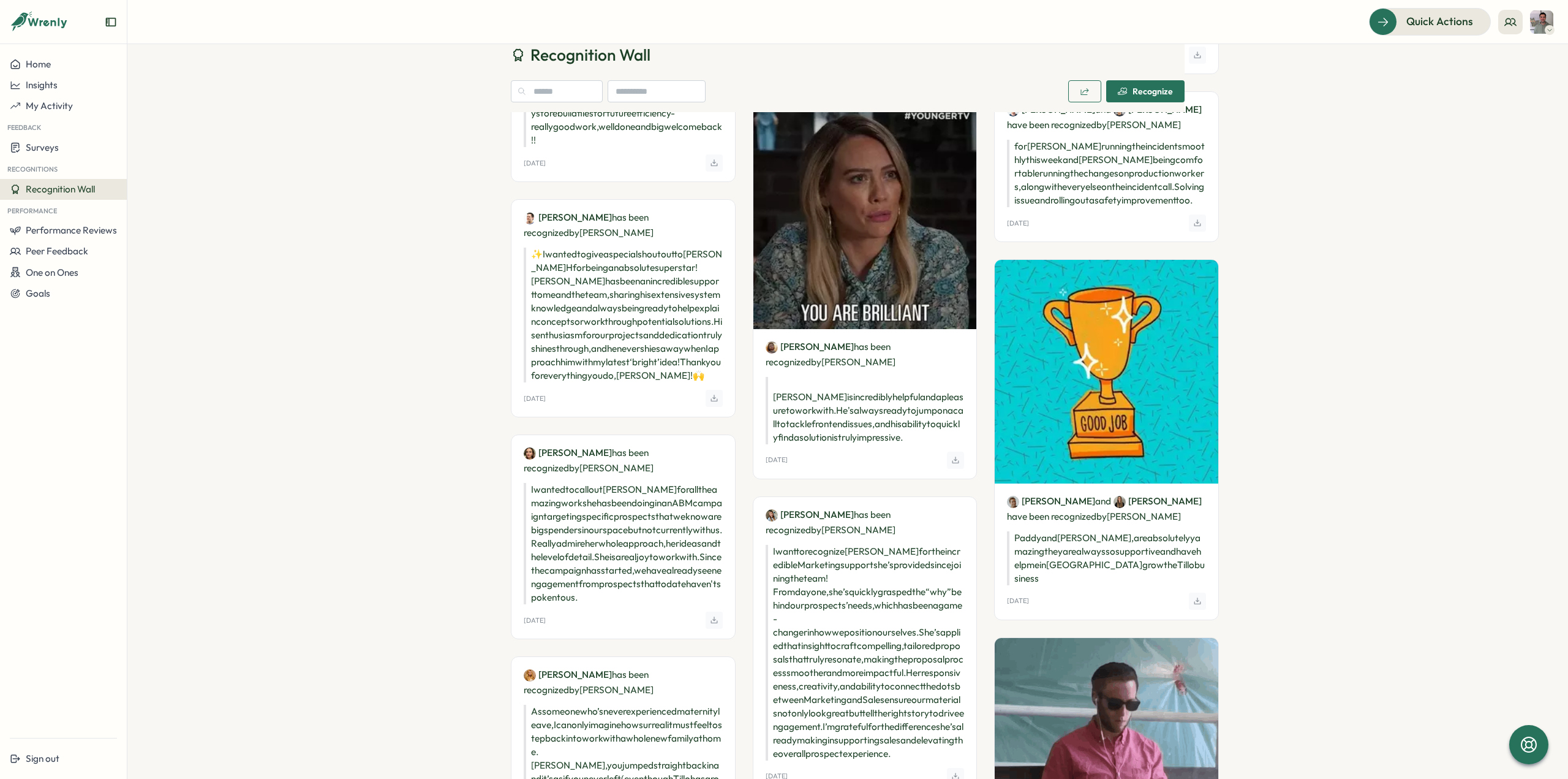
scroll to position [245, 0]
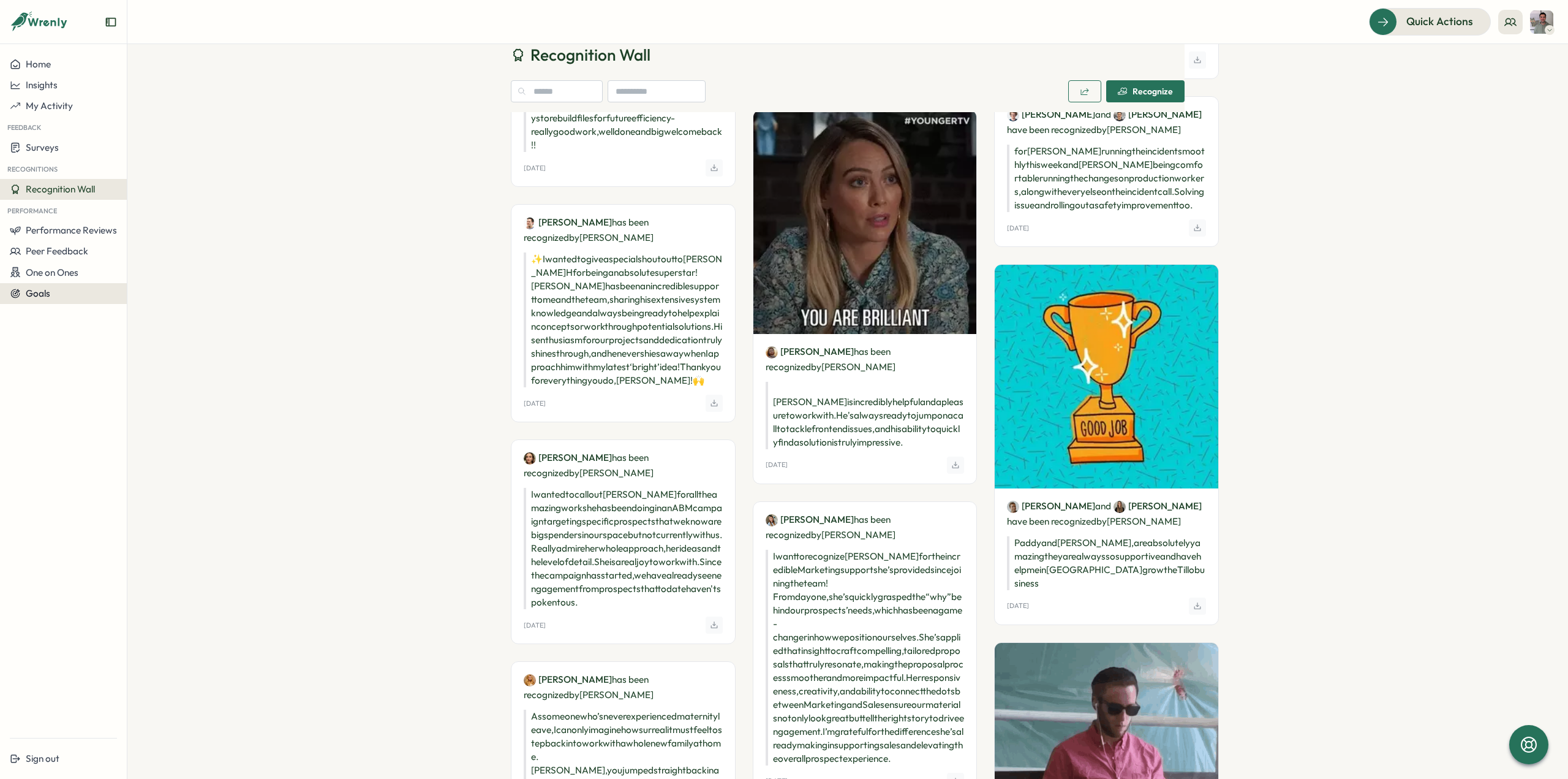
click at [50, 296] on div "Goals" at bounding box center [63, 294] width 107 height 11
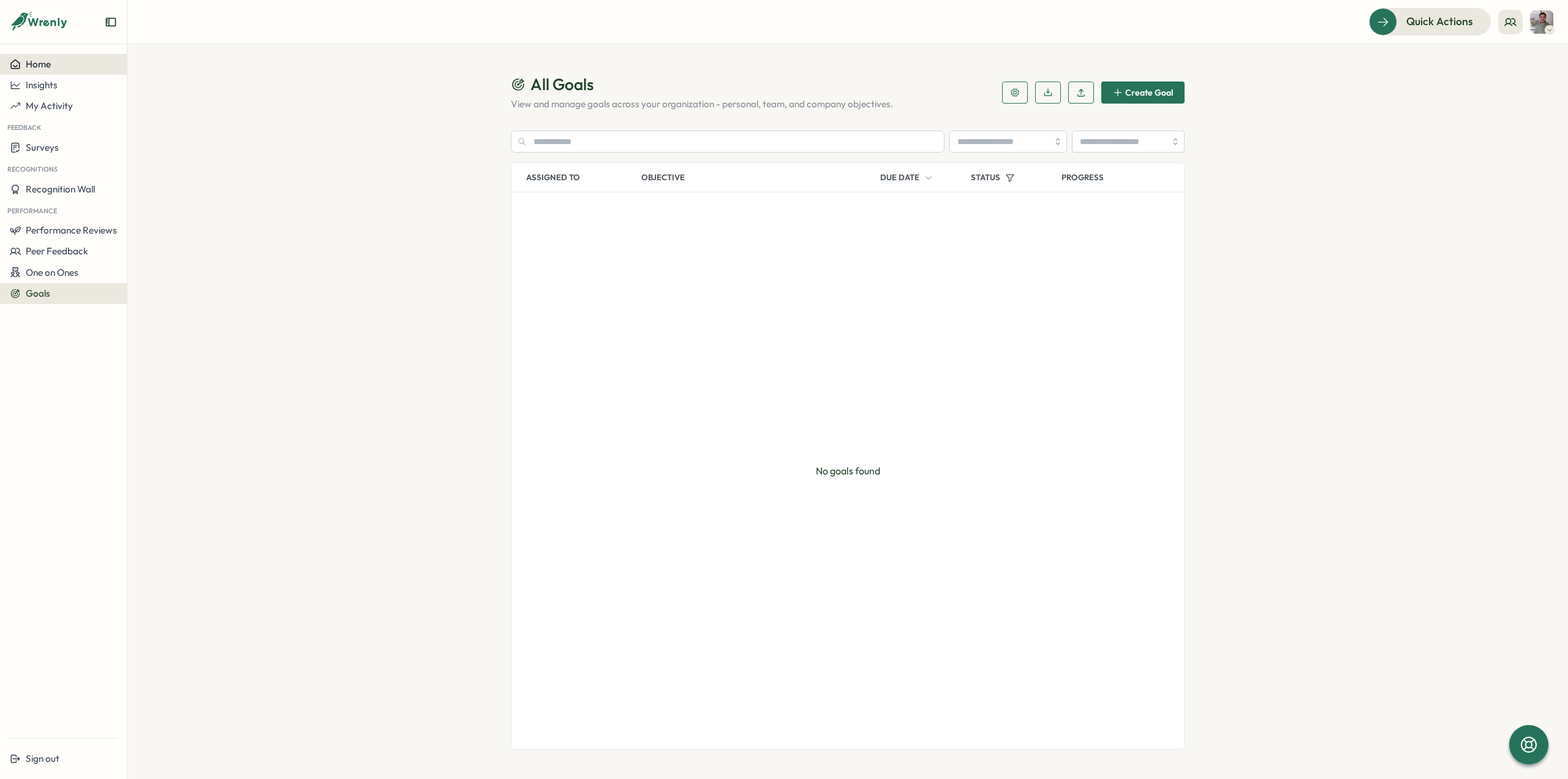
click at [52, 66] on div "Home" at bounding box center [63, 65] width 107 height 11
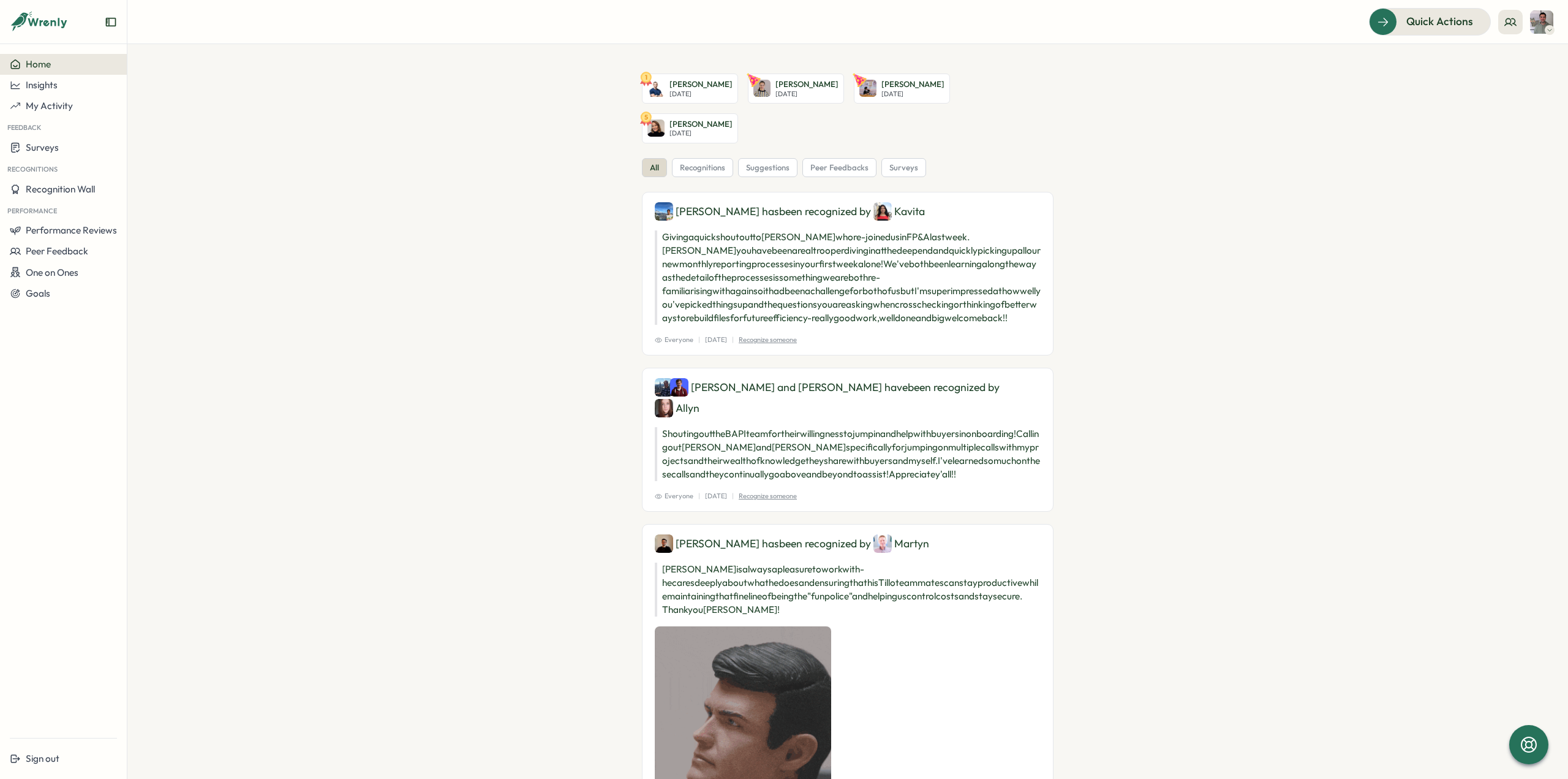
click at [1544, 22] on img at bounding box center [1541, 22] width 23 height 23
click at [1512, 23] on icon at bounding box center [1510, 22] width 11 height 7
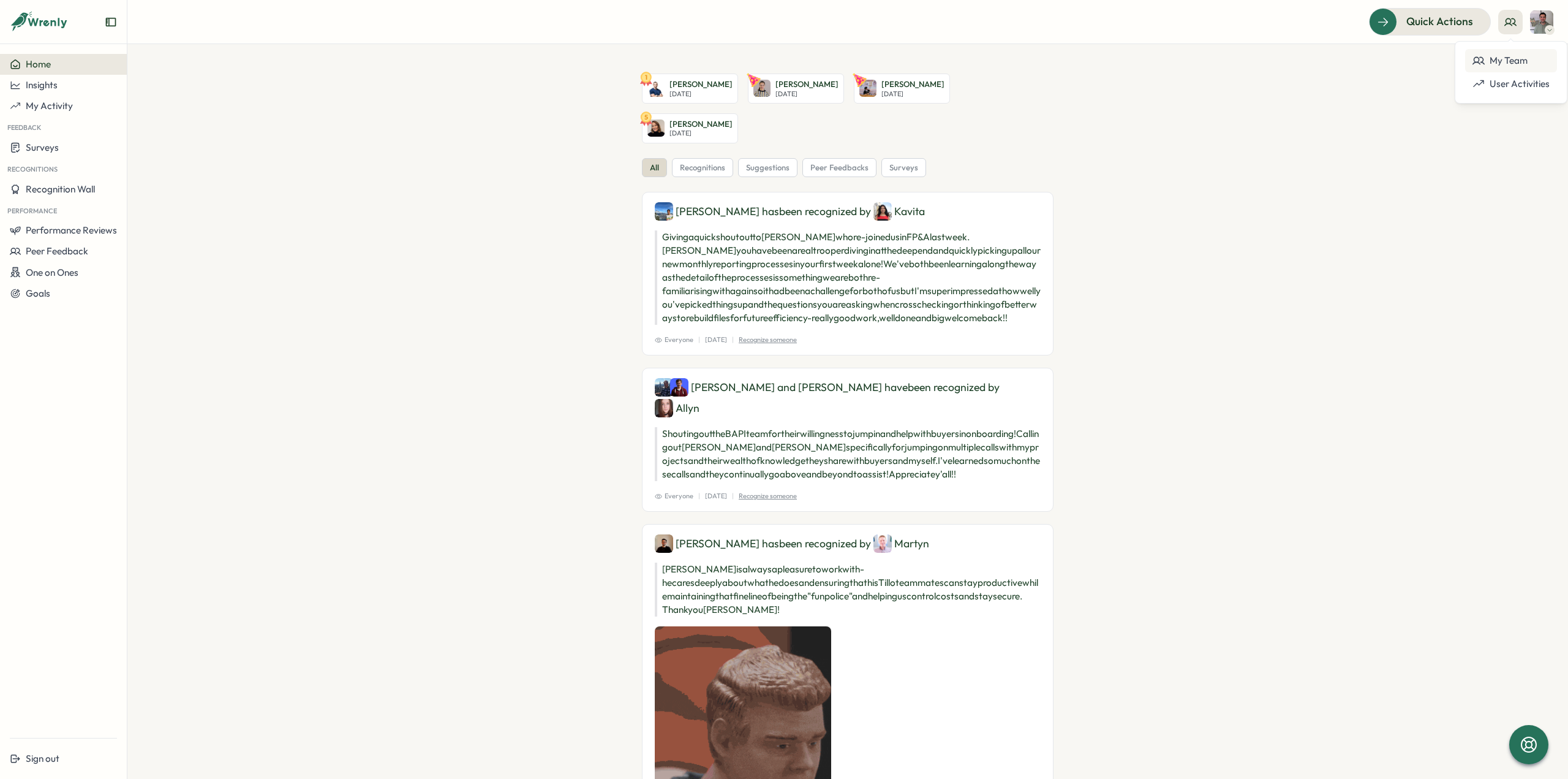
click at [1518, 58] on div "My Team" at bounding box center [1511, 61] width 77 height 14
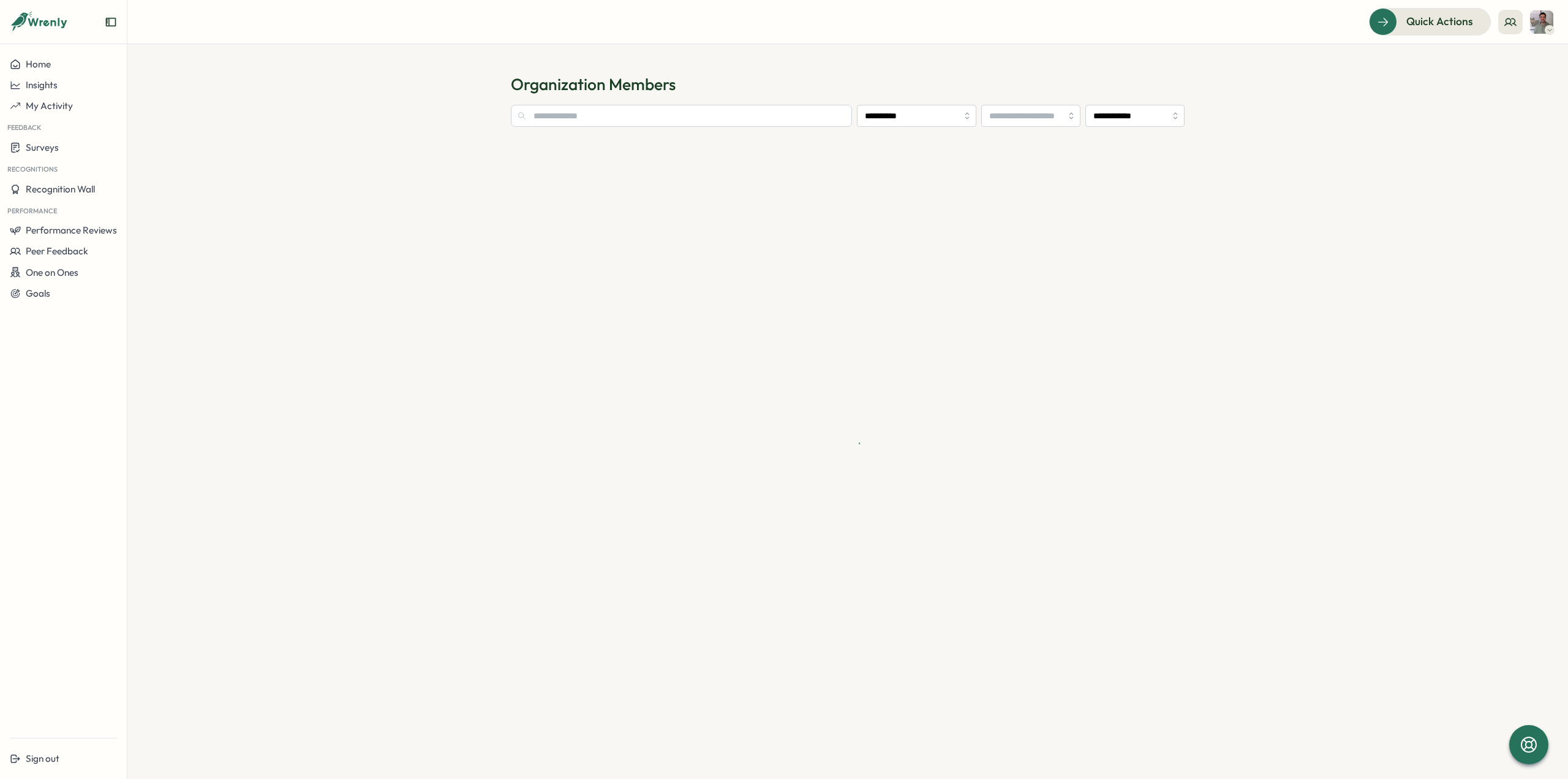
type input "**********"
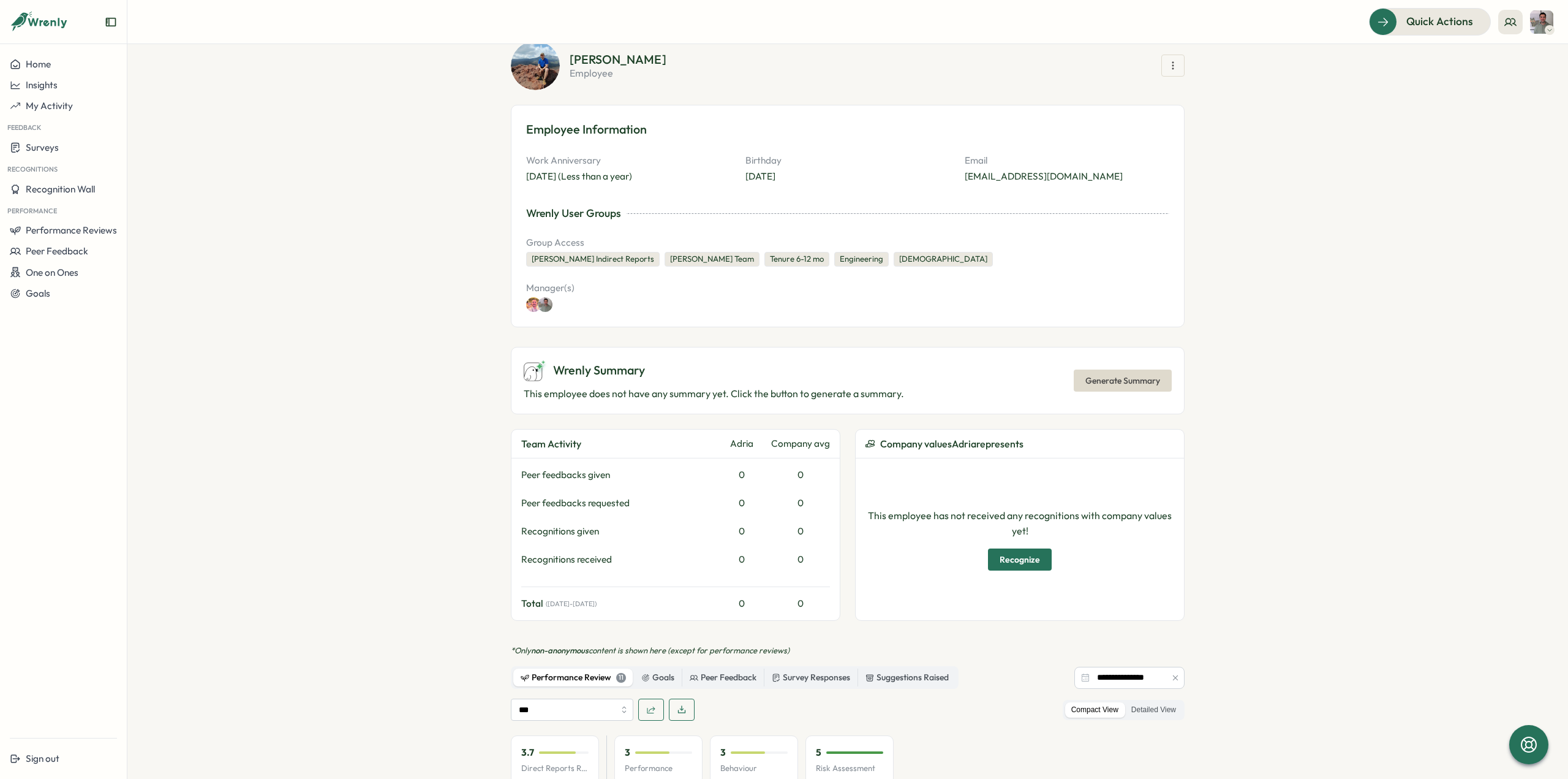
scroll to position [67, 0]
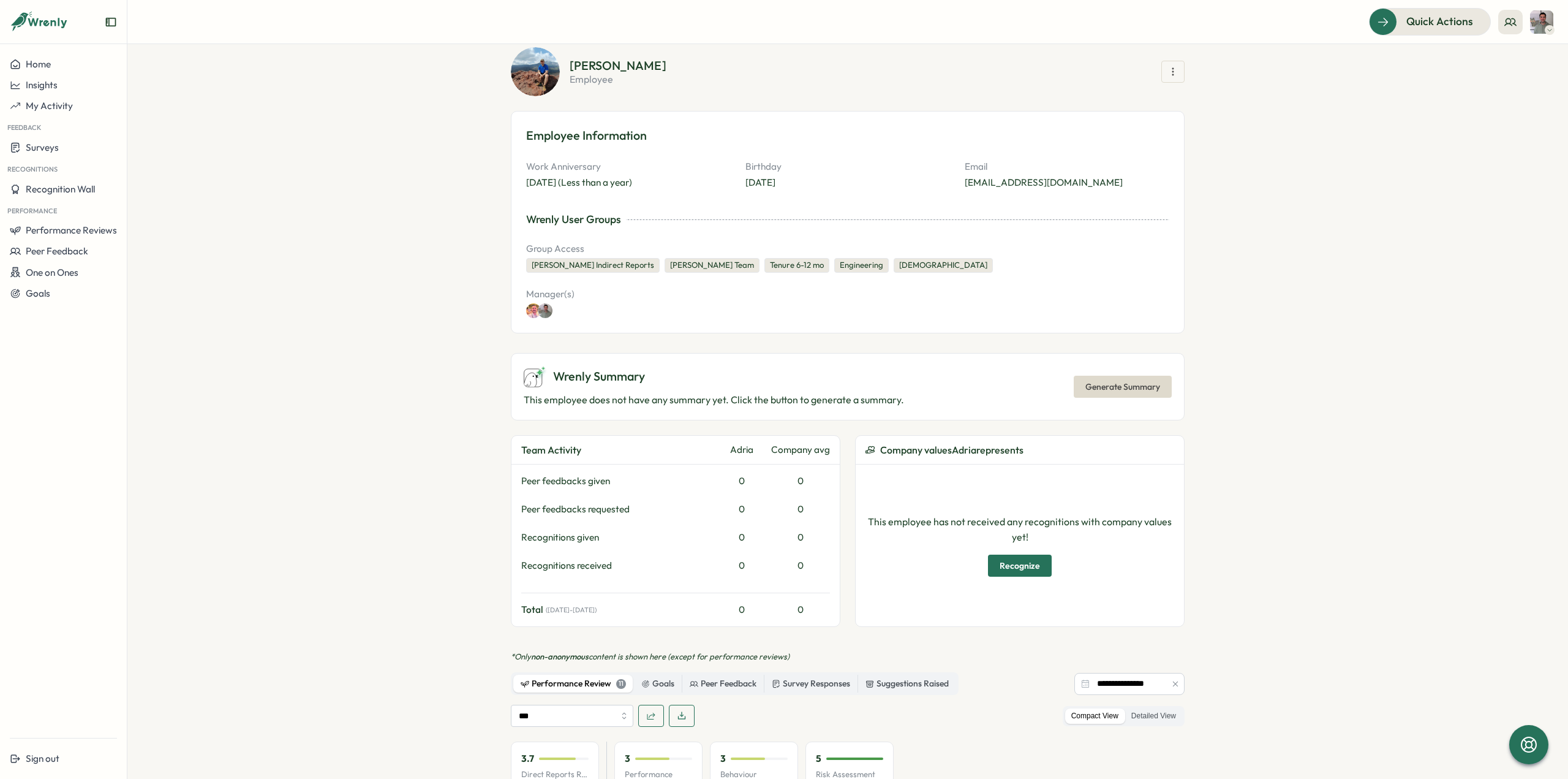
click at [1111, 386] on span "Generate Summary" at bounding box center [1123, 387] width 75 height 21
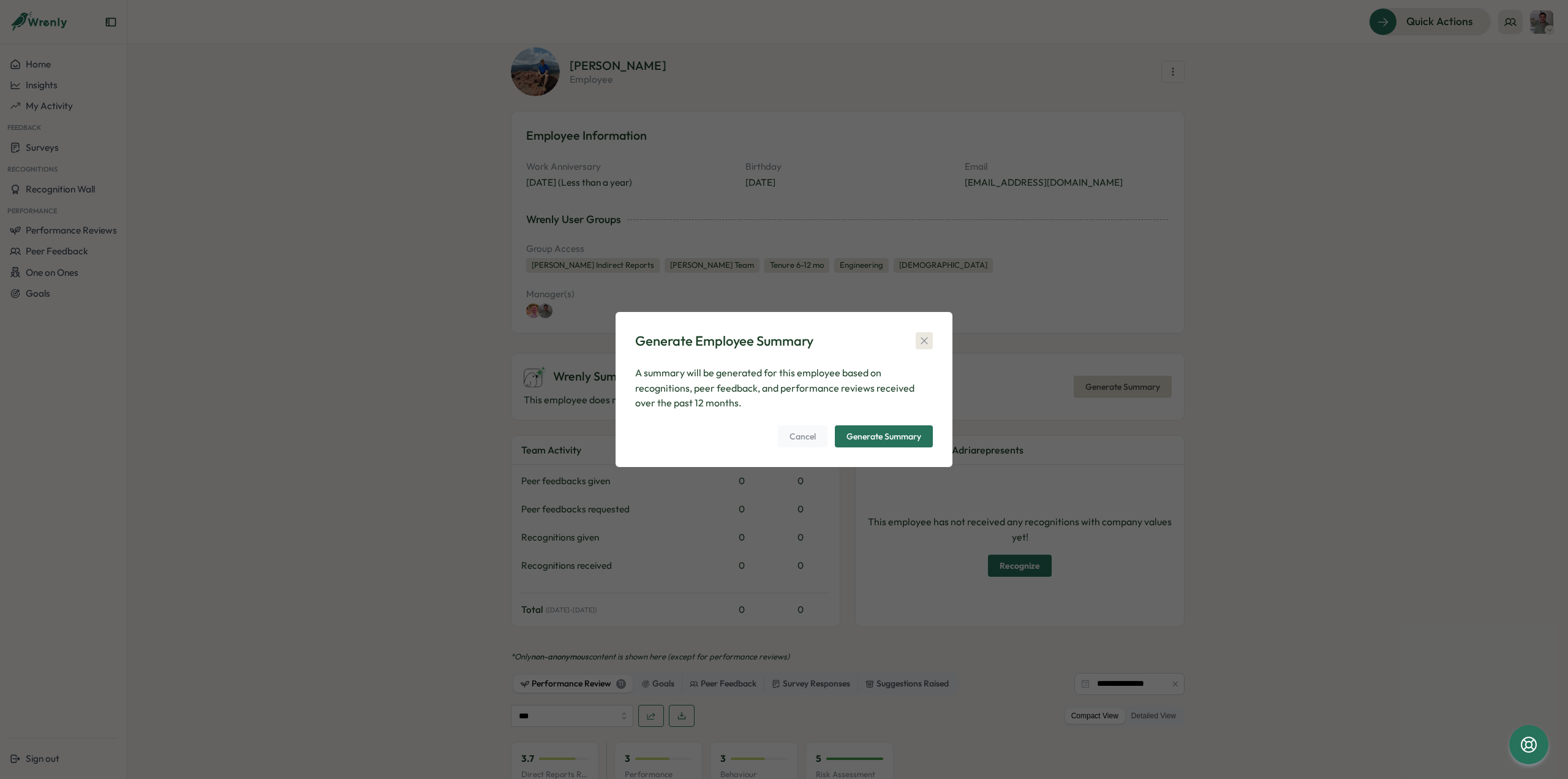
click at [924, 340] on icon "button" at bounding box center [923, 340] width 7 height 7
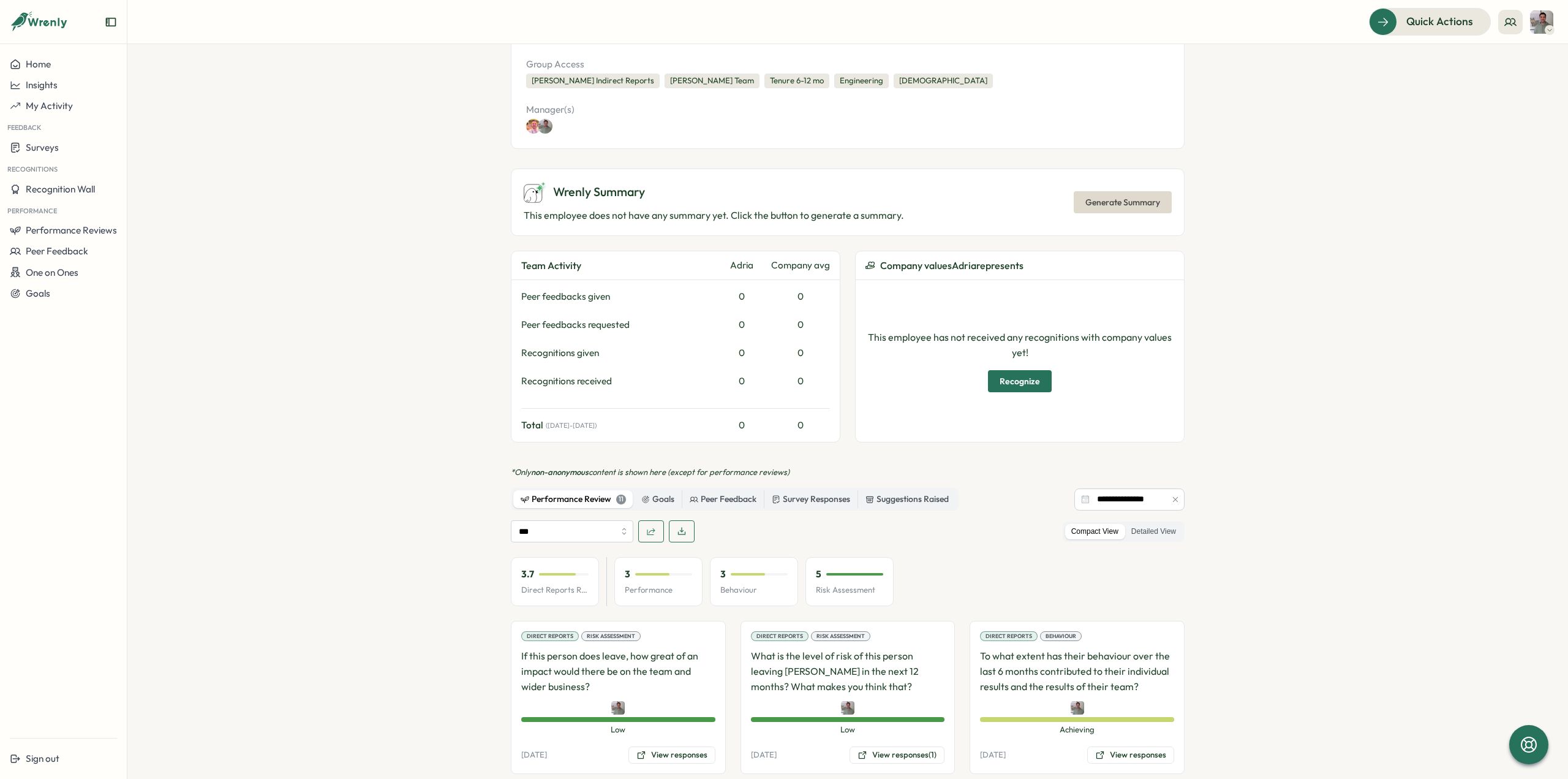
scroll to position [306, 0]
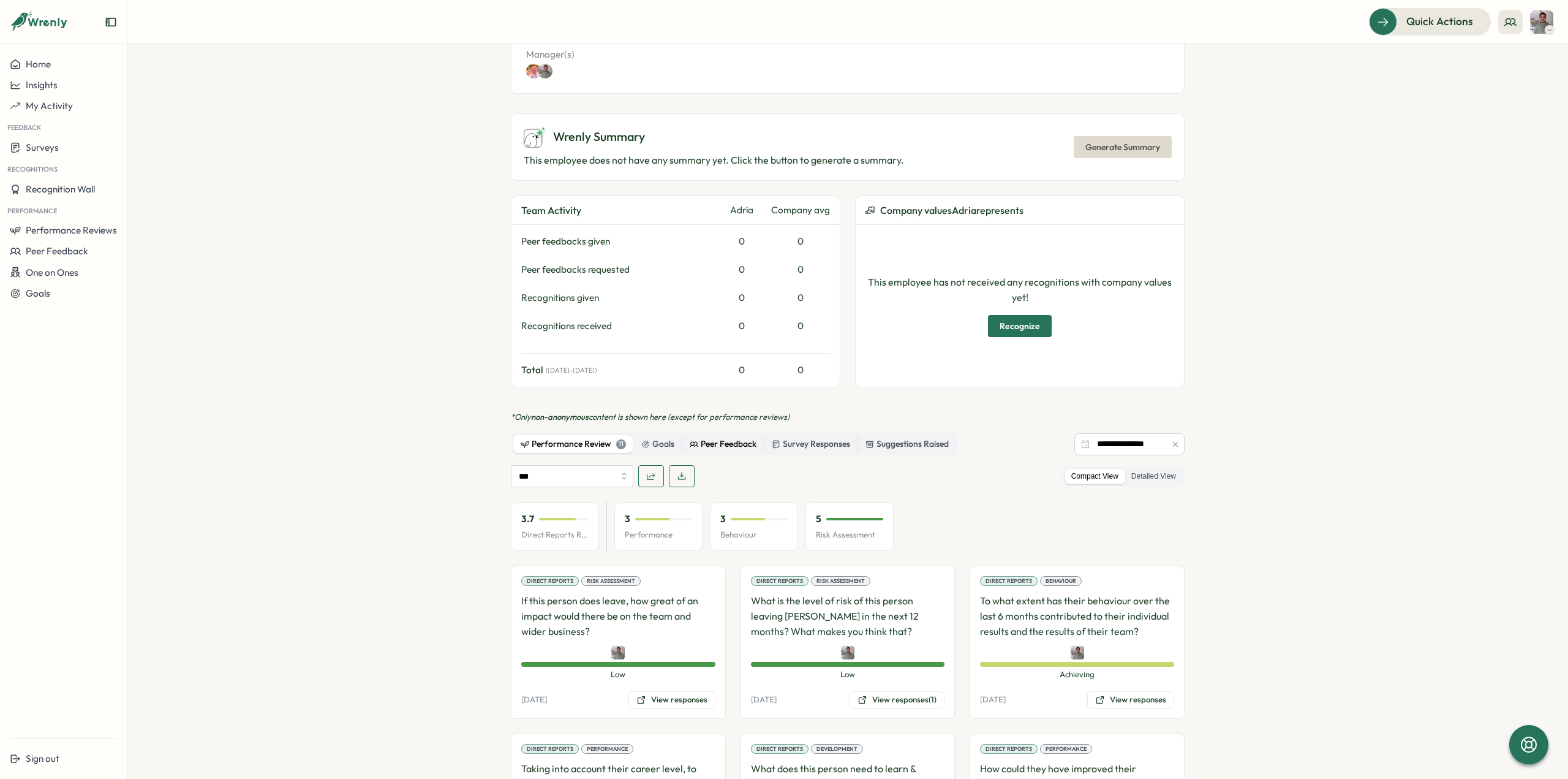
click at [727, 442] on div "Peer Feedback" at bounding box center [723, 444] width 67 height 14
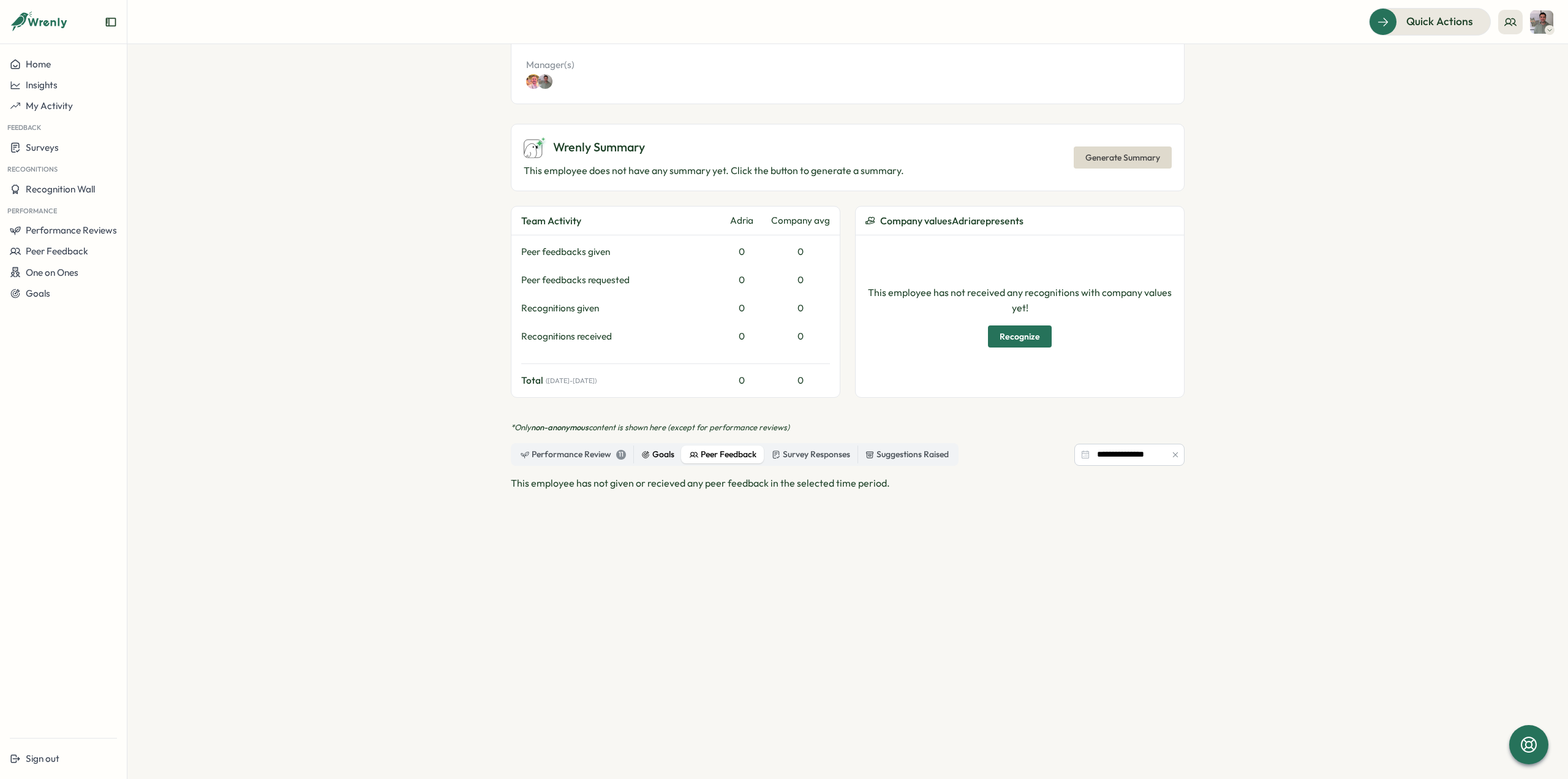
click at [656, 453] on div "Goals" at bounding box center [658, 455] width 33 height 14
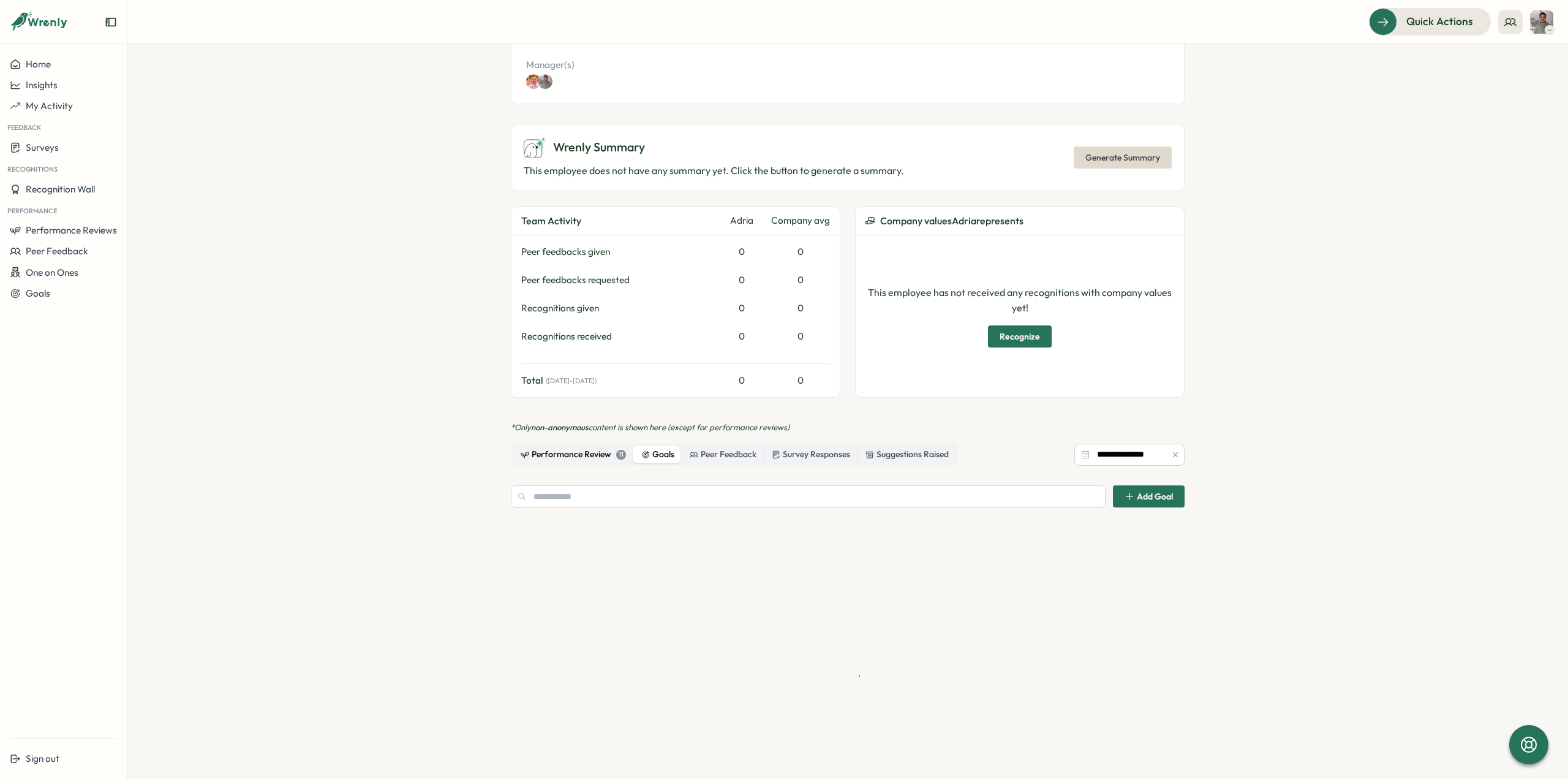
click at [574, 452] on div "Performance Review 11" at bounding box center [573, 455] width 106 height 14
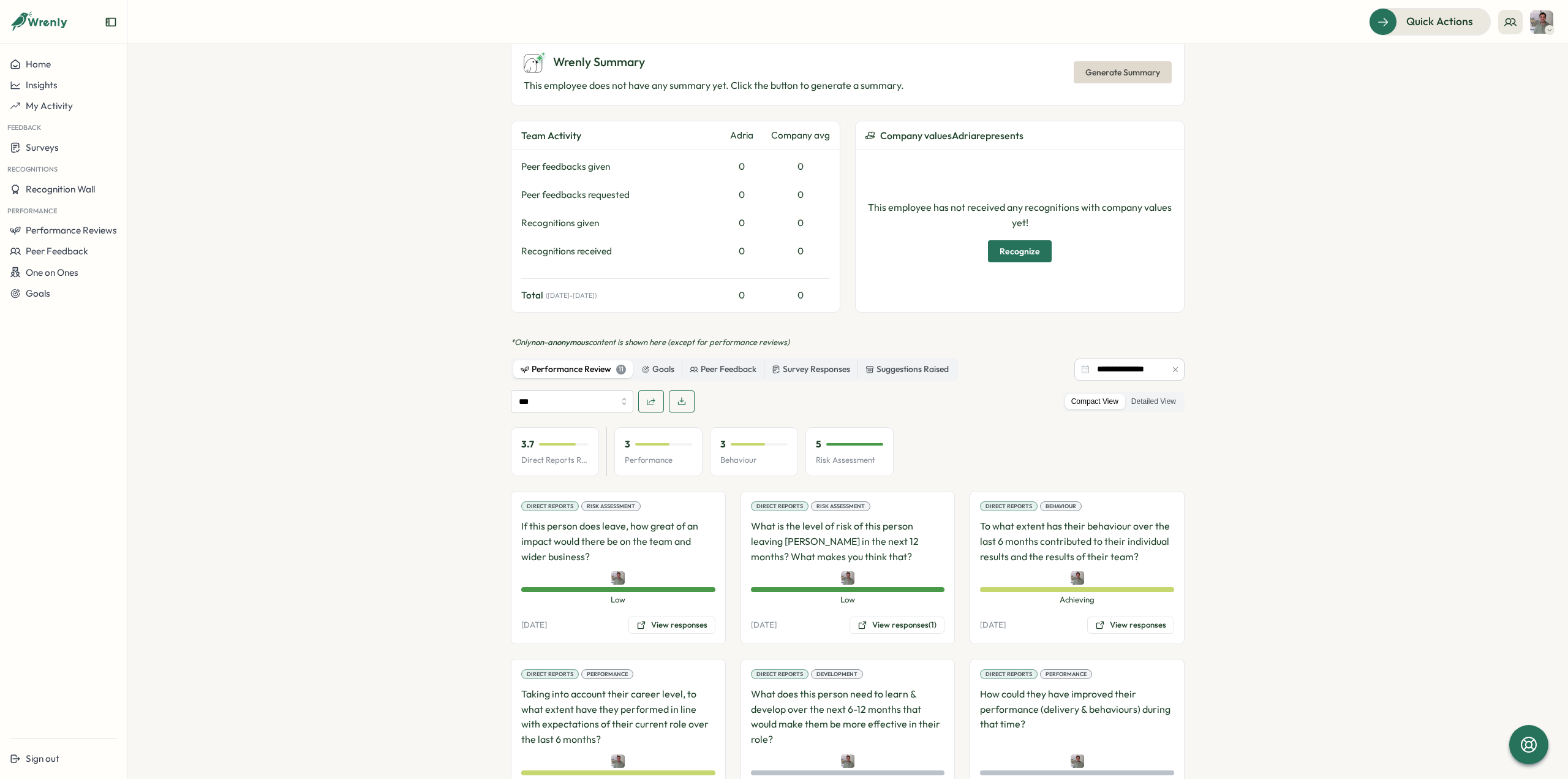
scroll to position [603, 0]
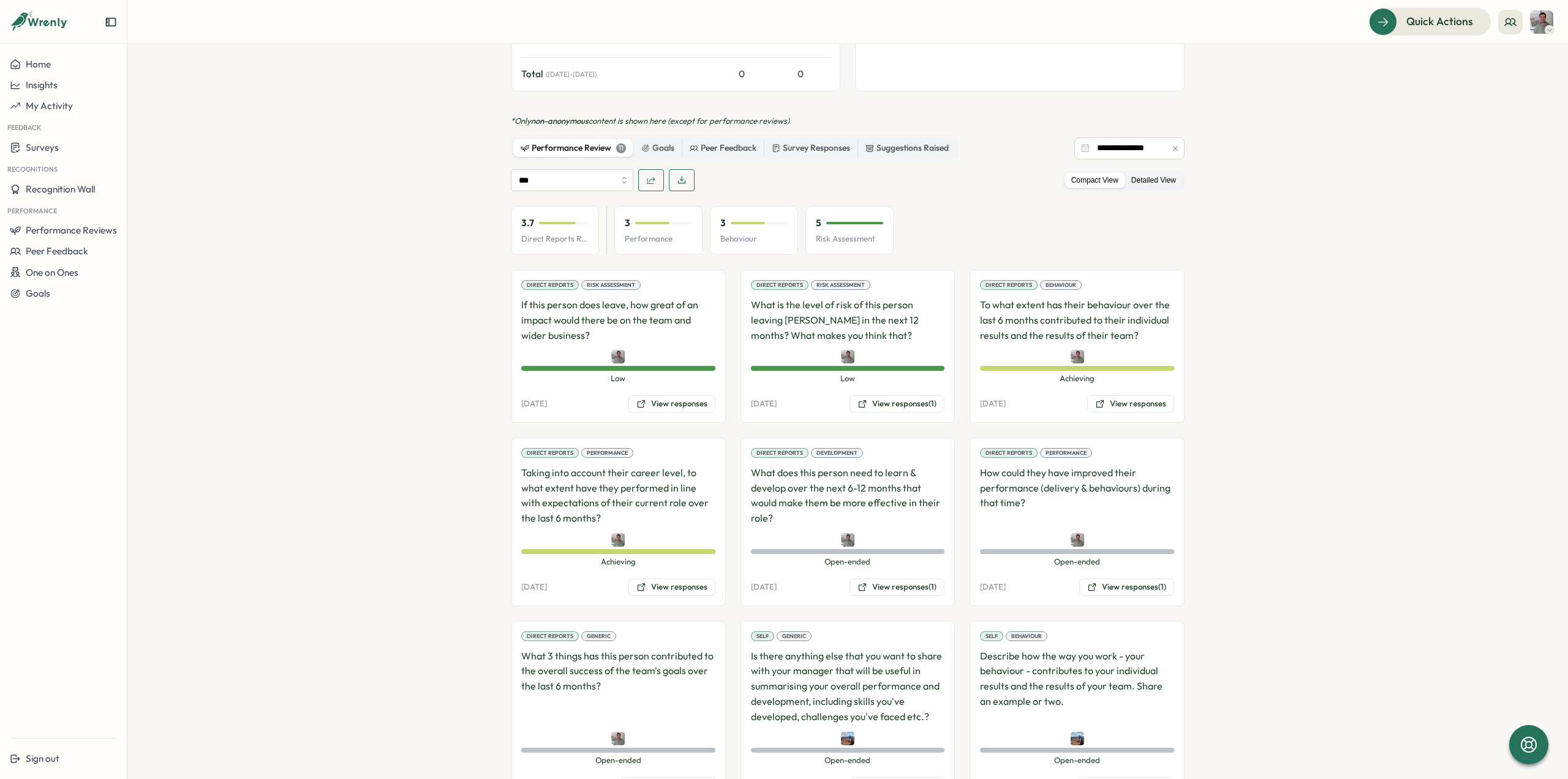
click at [1171, 178] on label "Detailed View" at bounding box center [1154, 180] width 57 height 16
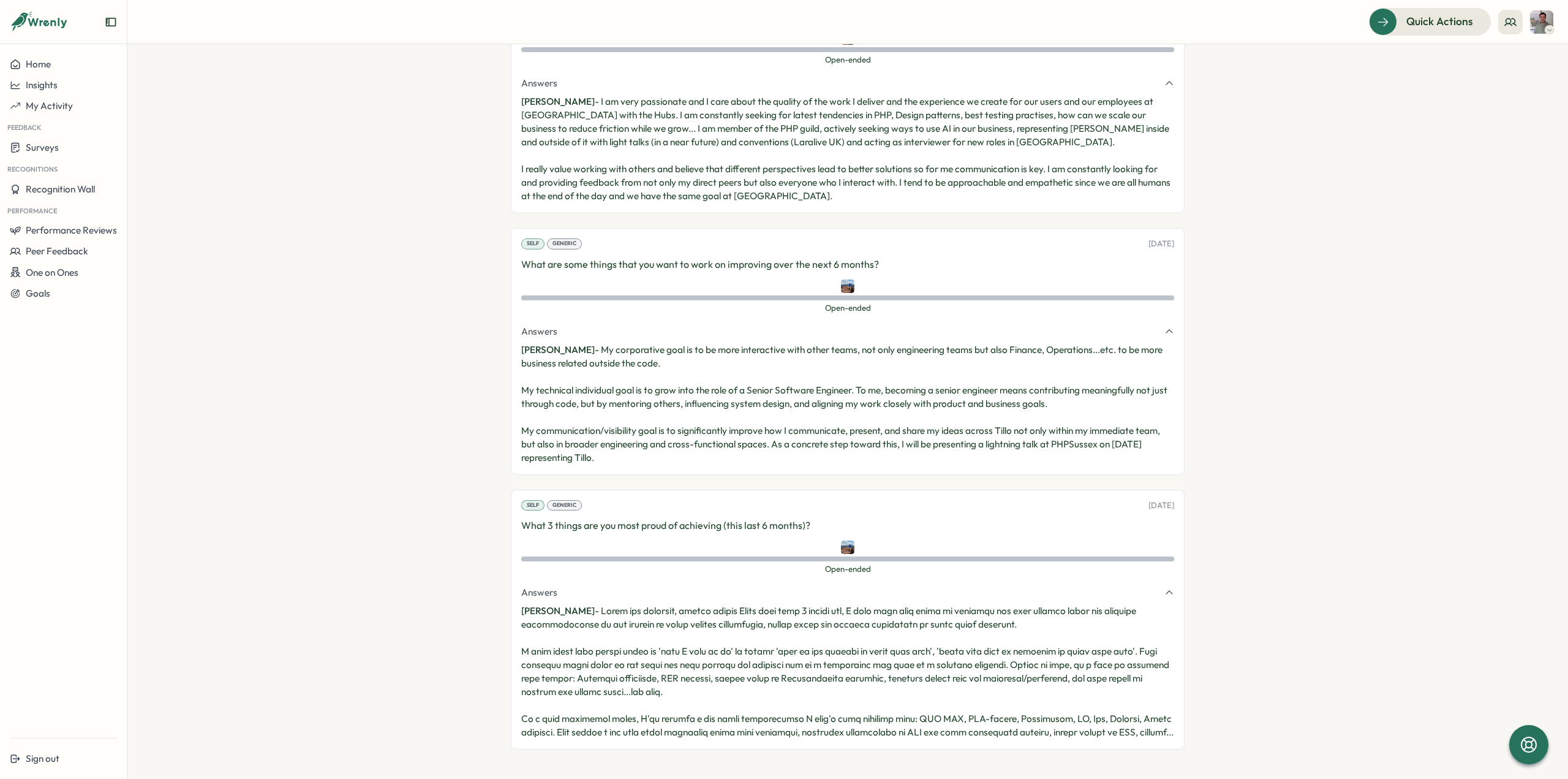
scroll to position [2289, 0]
click at [565, 239] on div "Generic" at bounding box center [564, 244] width 35 height 11
click at [555, 500] on div "Generic" at bounding box center [564, 506] width 35 height 11
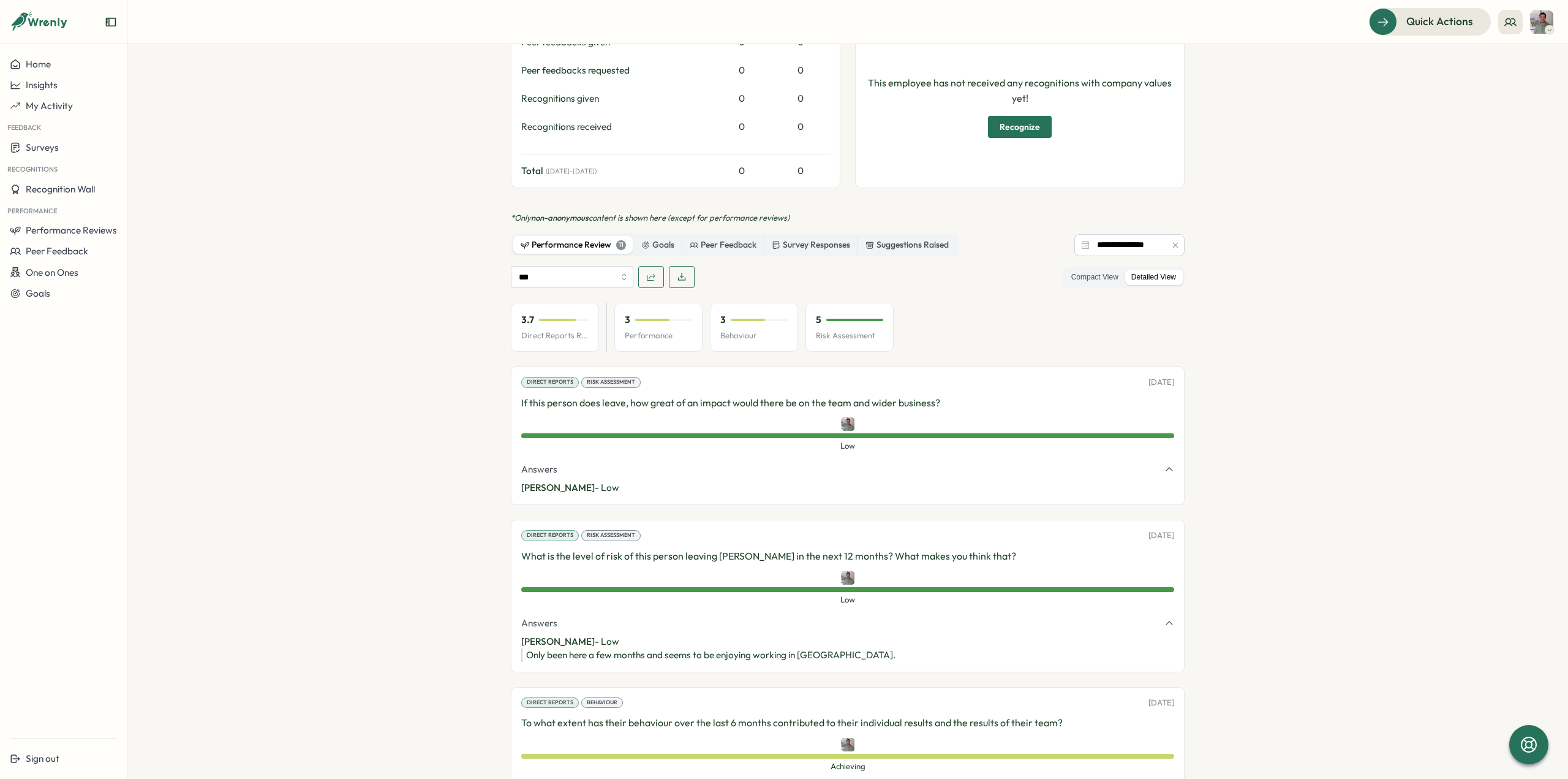
scroll to position [451, 0]
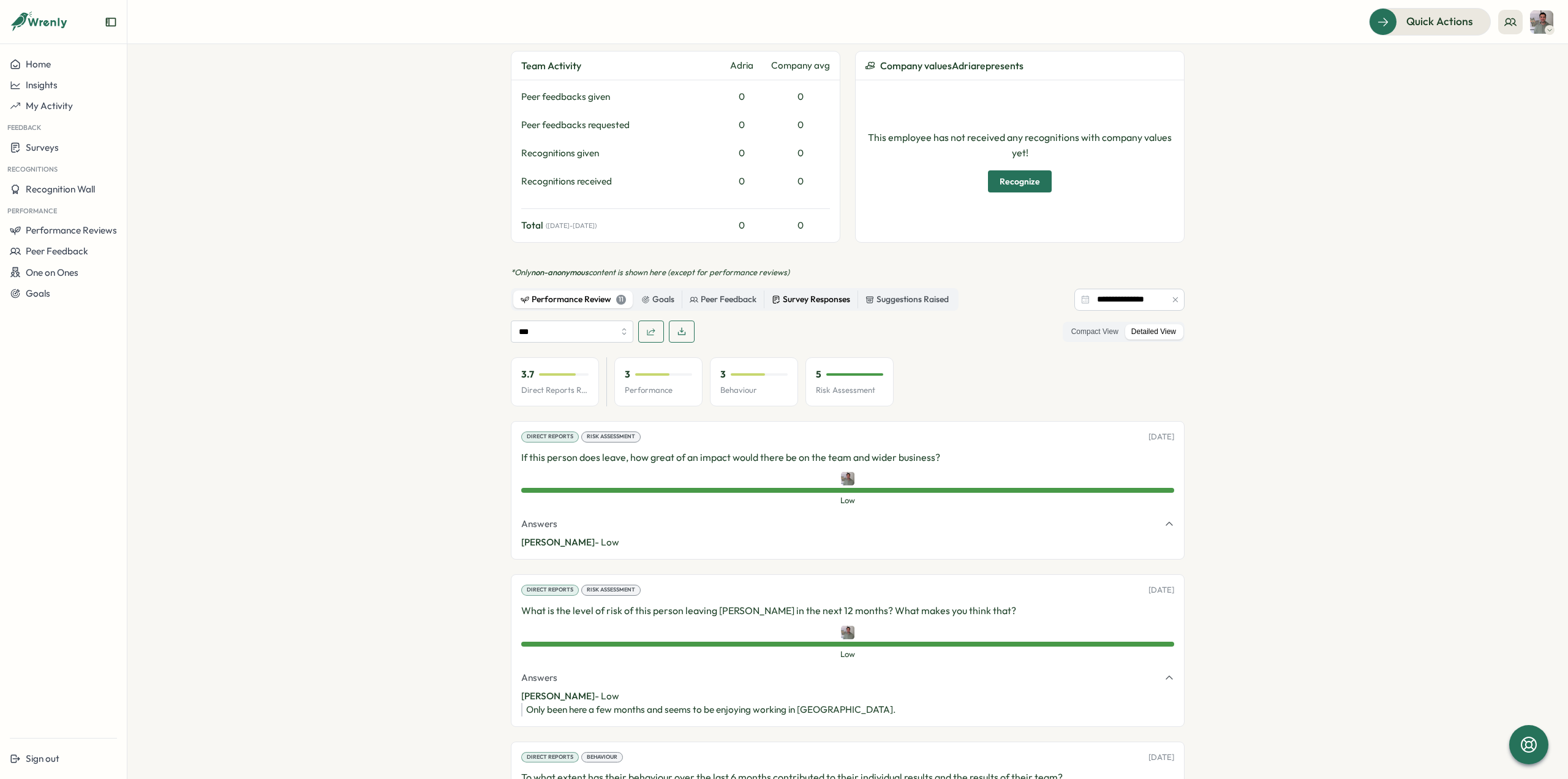
click at [804, 302] on div "Survey Responses" at bounding box center [811, 299] width 78 height 14
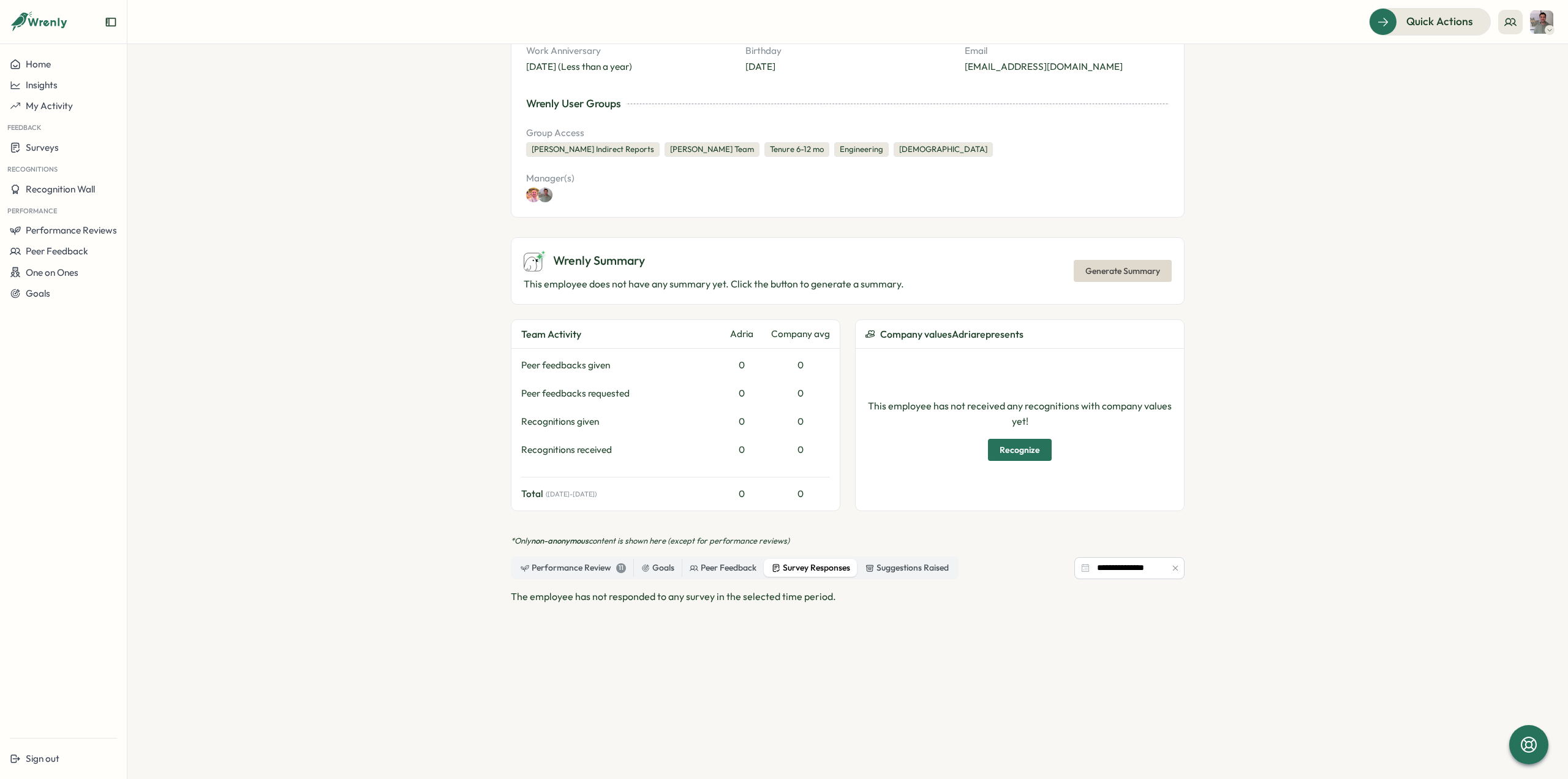
scroll to position [184, 0]
click at [583, 563] on div "Performance Review 11" at bounding box center [573, 567] width 106 height 14
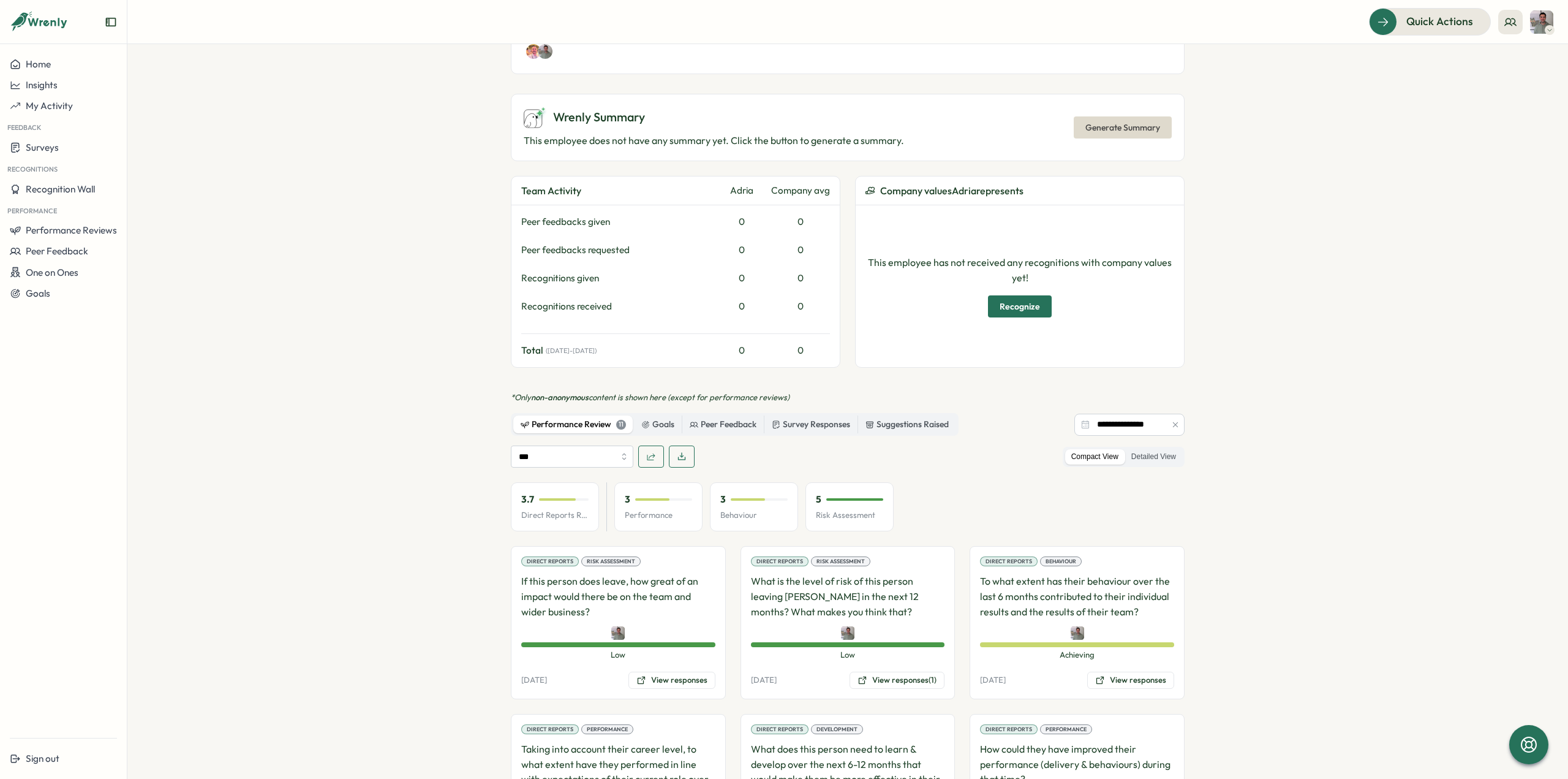
scroll to position [368, 0]
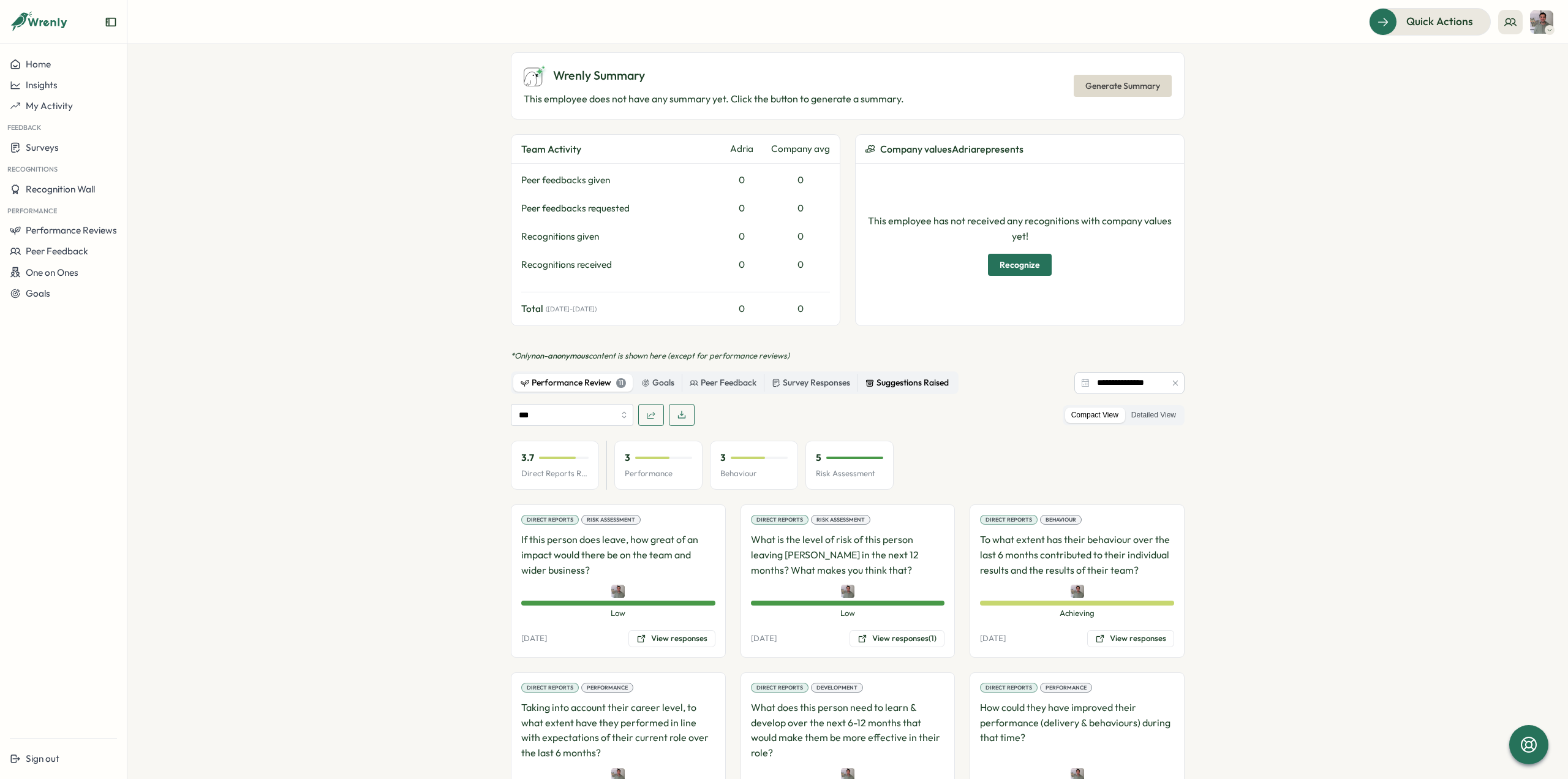
click at [921, 377] on div "Suggestions Raised" at bounding box center [907, 383] width 83 height 14
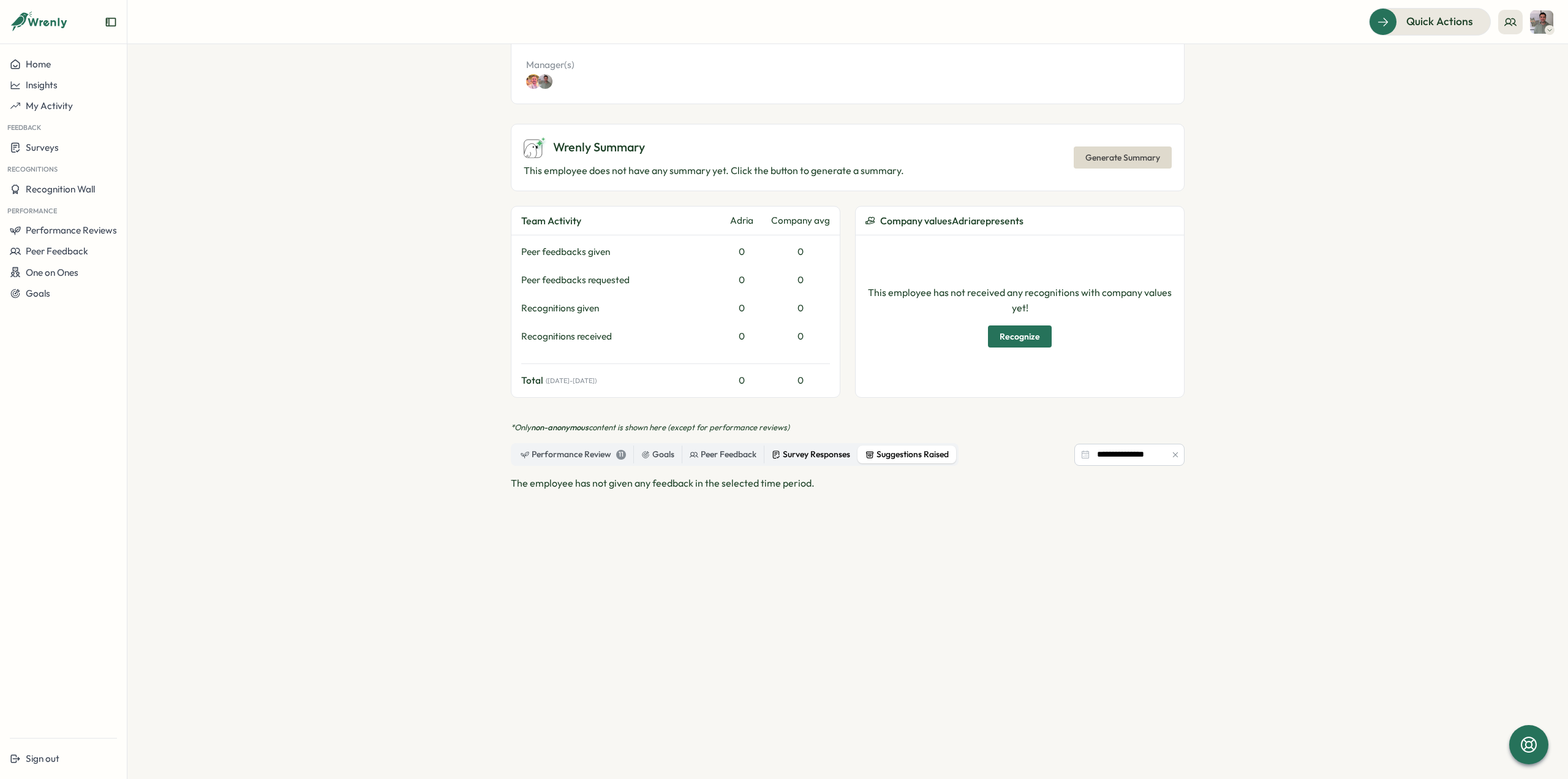
click at [809, 448] on div "Survey Responses" at bounding box center [811, 455] width 78 height 14
click at [728, 449] on div "Peer Feedback" at bounding box center [723, 455] width 67 height 14
click at [656, 455] on div "Goals" at bounding box center [658, 455] width 33 height 14
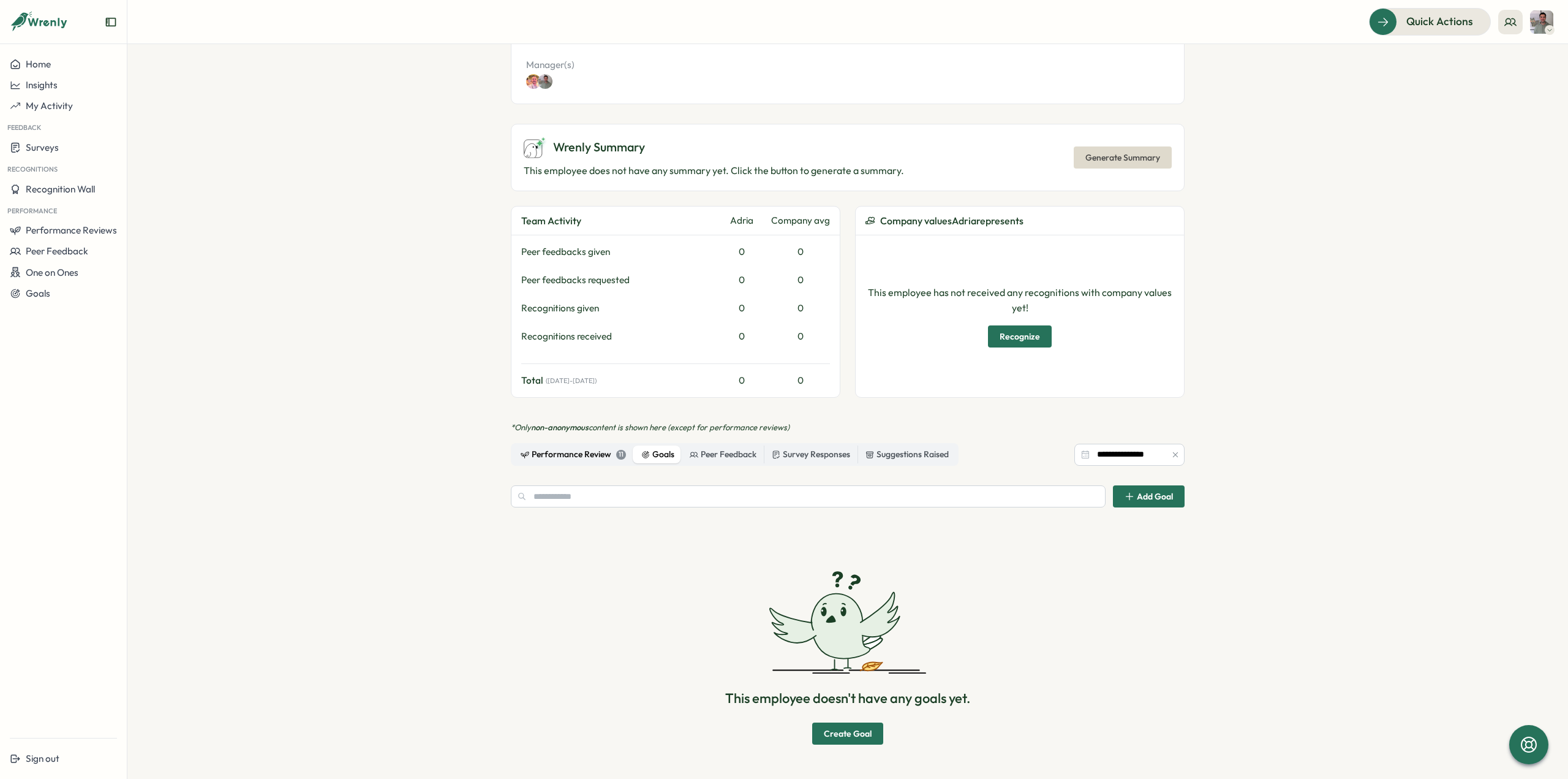
click at [562, 455] on div "Performance Review 11" at bounding box center [573, 455] width 106 height 14
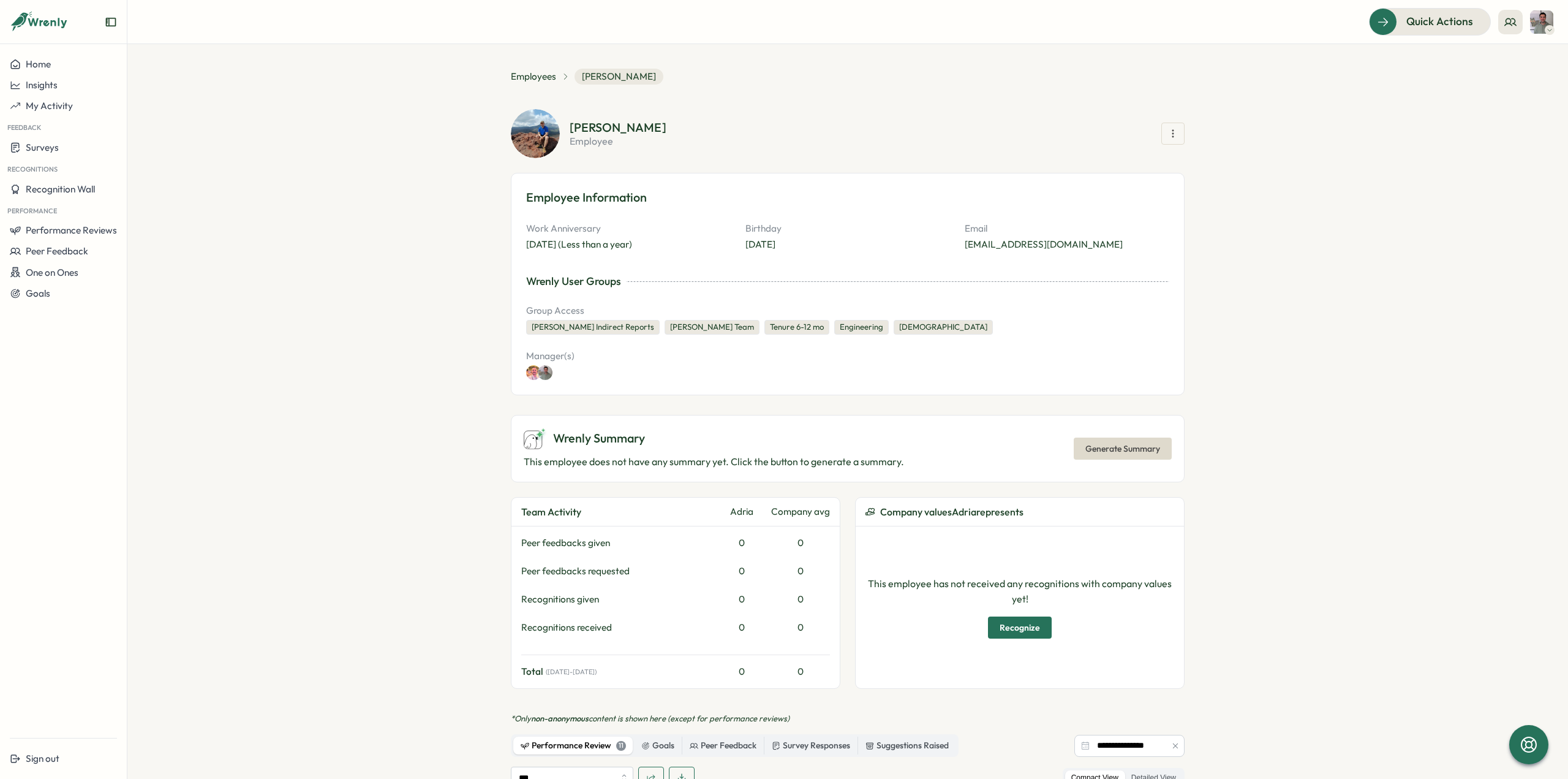
scroll to position [0, 0]
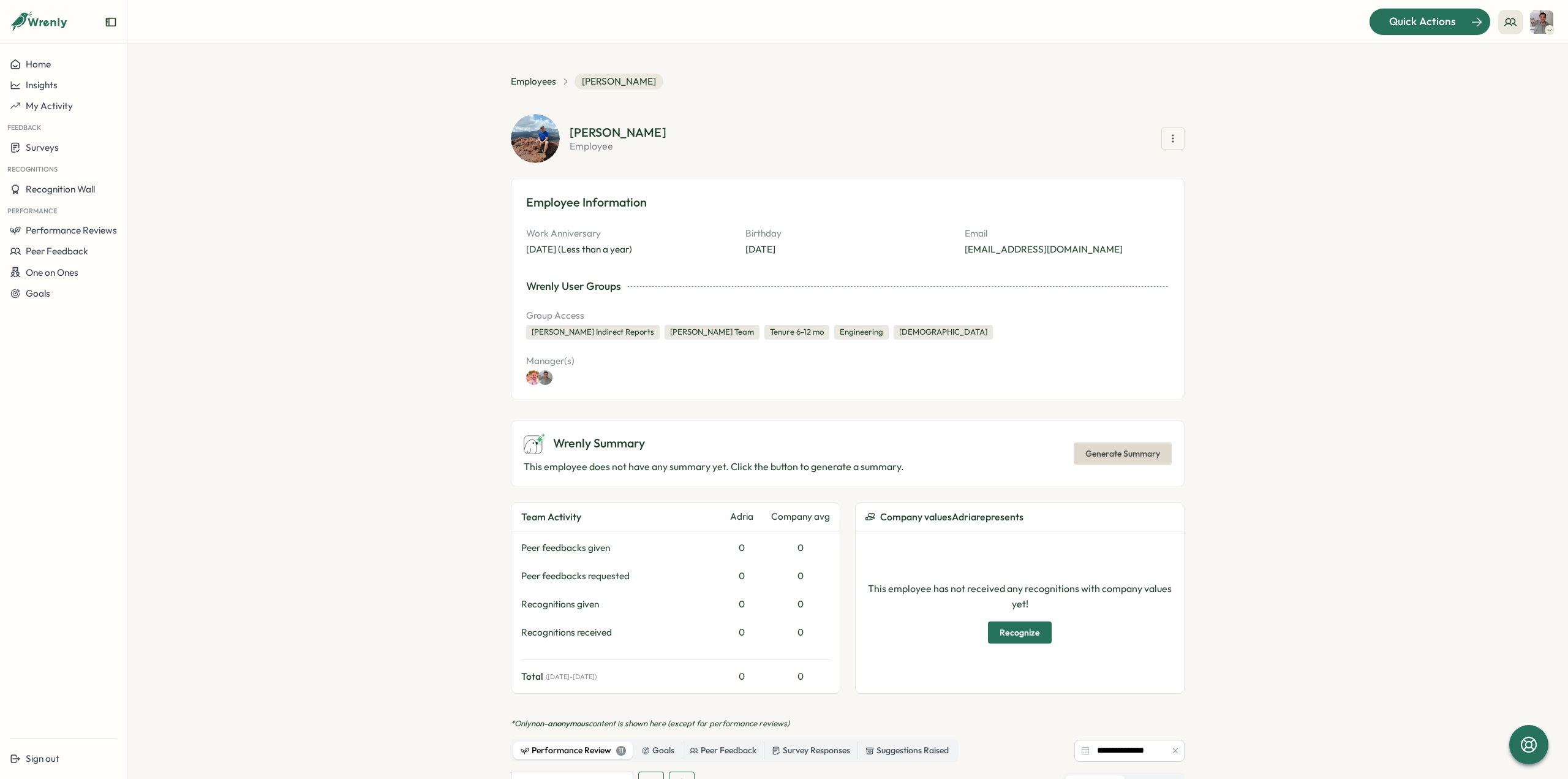
click at [1440, 14] on span "Quick Actions" at bounding box center [1423, 22] width 67 height 16
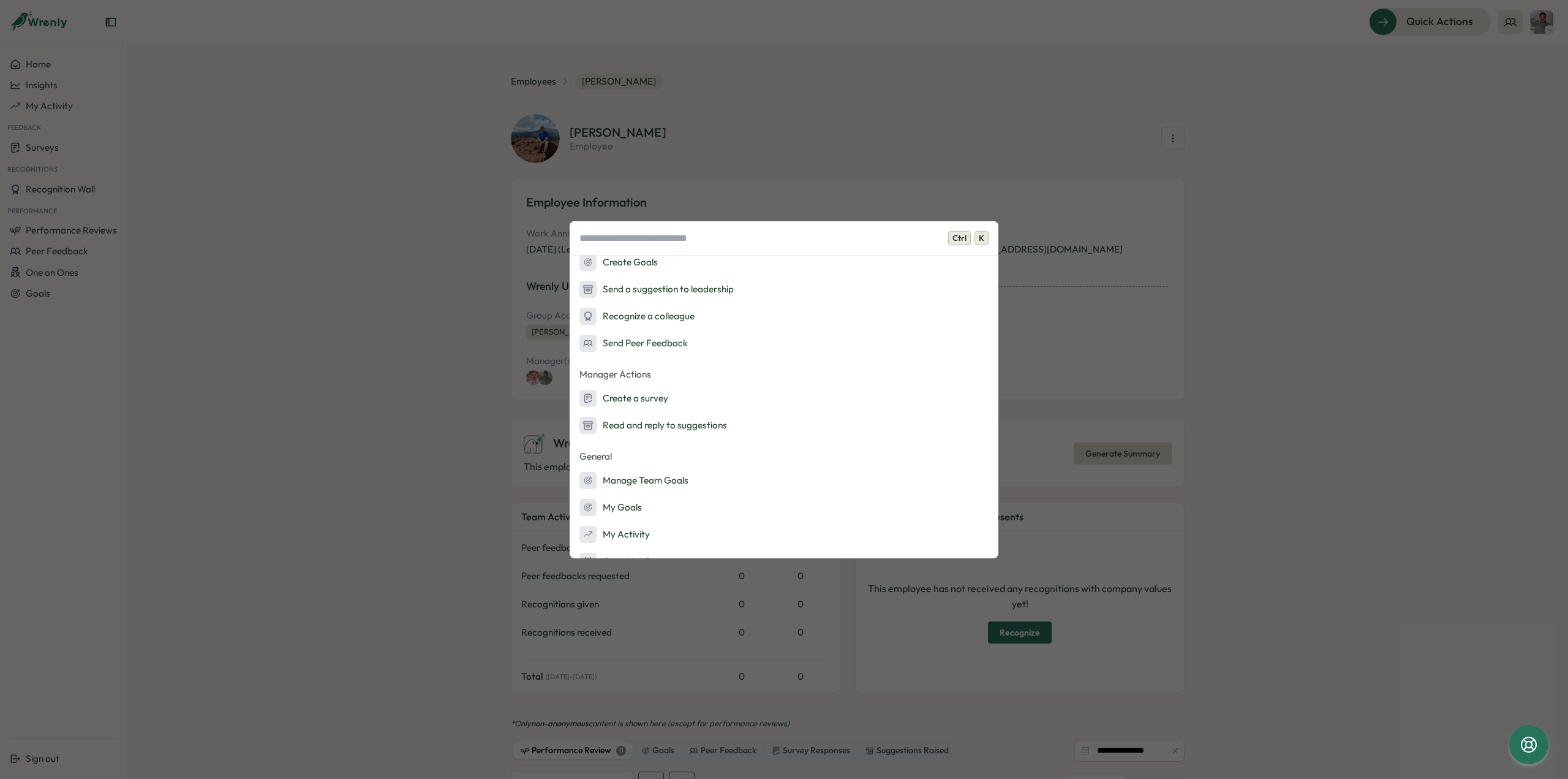
scroll to position [78, 0]
click at [1265, 356] on div "Ctrl K Quick Actions Ask AI Create Goals Send a suggestion to leadership Recogn…" at bounding box center [784, 390] width 1568 height 779
